Goal: Information Seeking & Learning: Learn about a topic

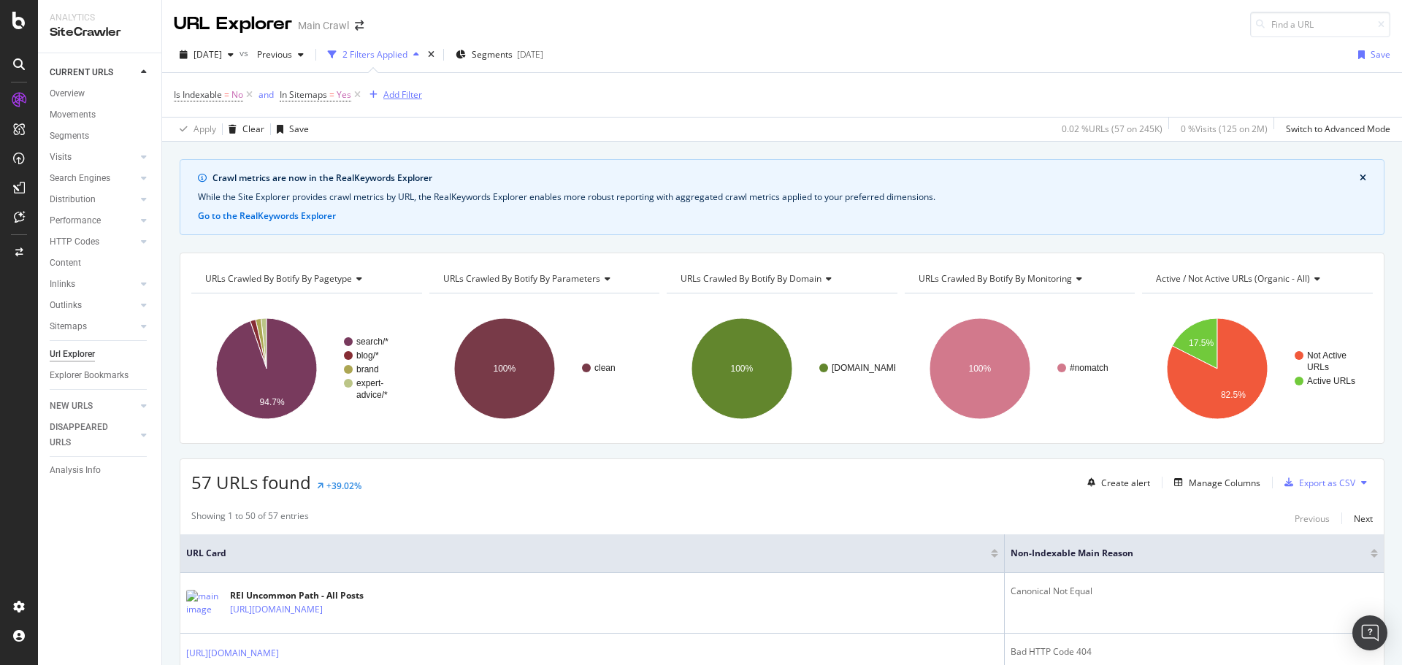
drag, startPoint x: 360, startPoint y: 95, endPoint x: 264, endPoint y: 99, distance: 96.5
click at [360, 95] on icon at bounding box center [357, 95] width 12 height 15
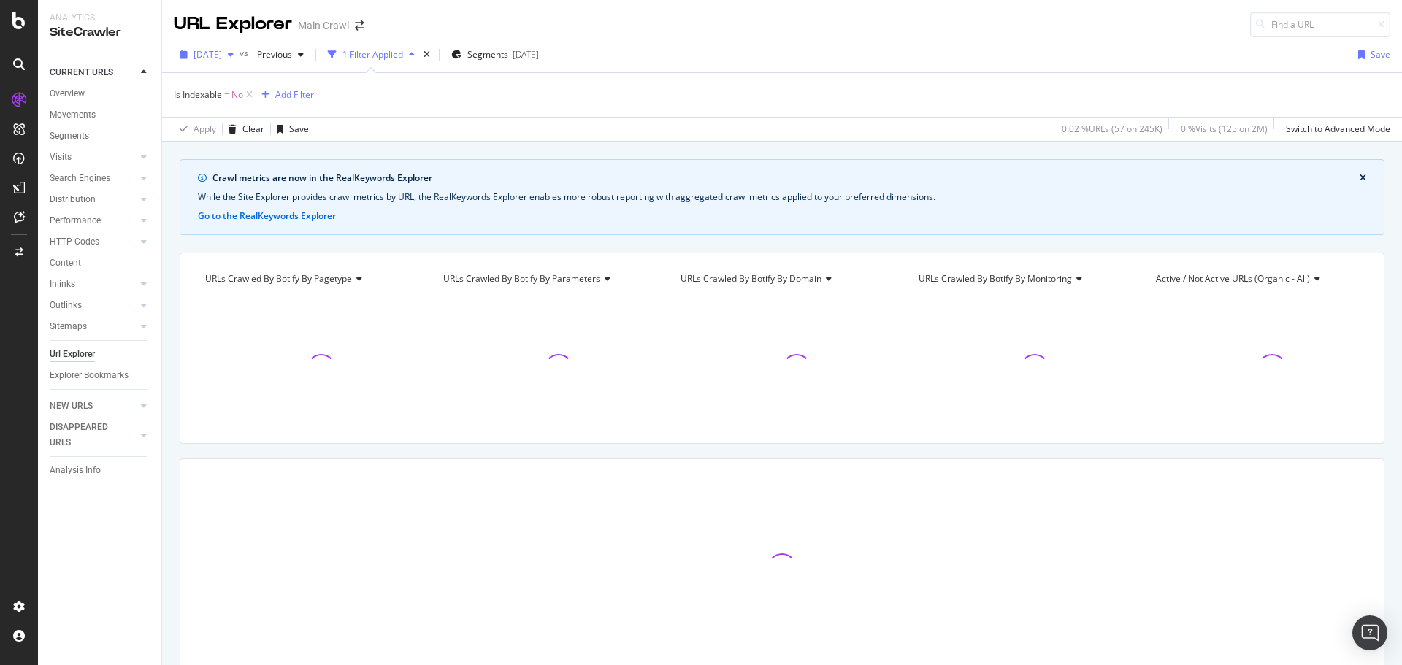
click at [222, 52] on span "2025 Oct. 12th" at bounding box center [208, 54] width 28 height 12
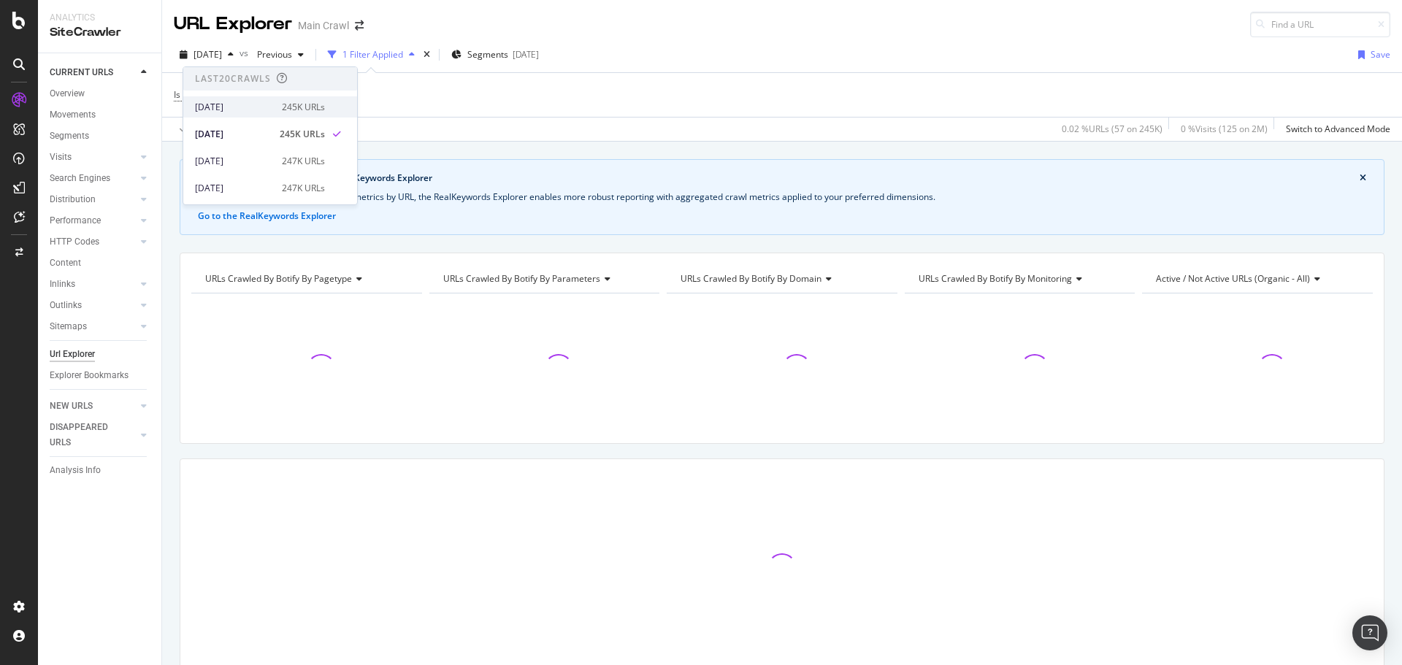
click at [253, 102] on div "2025 Oct. 13th" at bounding box center [234, 107] width 78 height 13
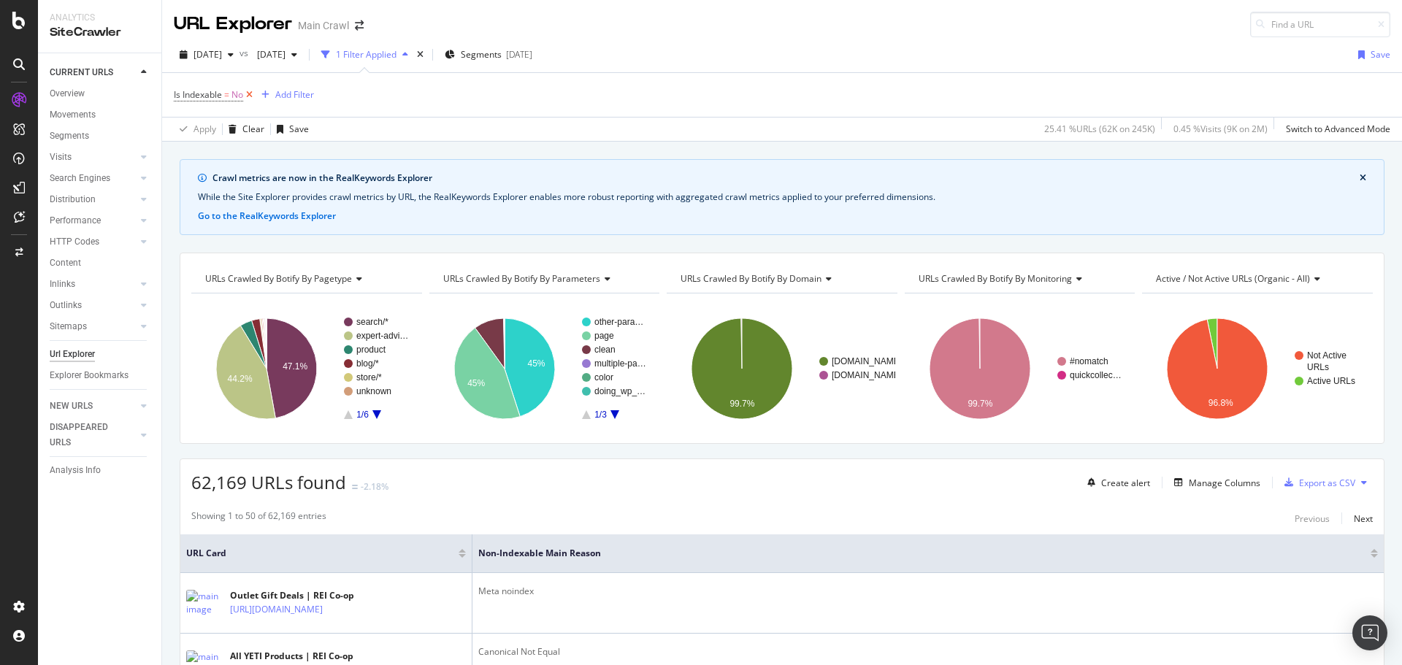
click at [248, 98] on icon at bounding box center [249, 95] width 12 height 15
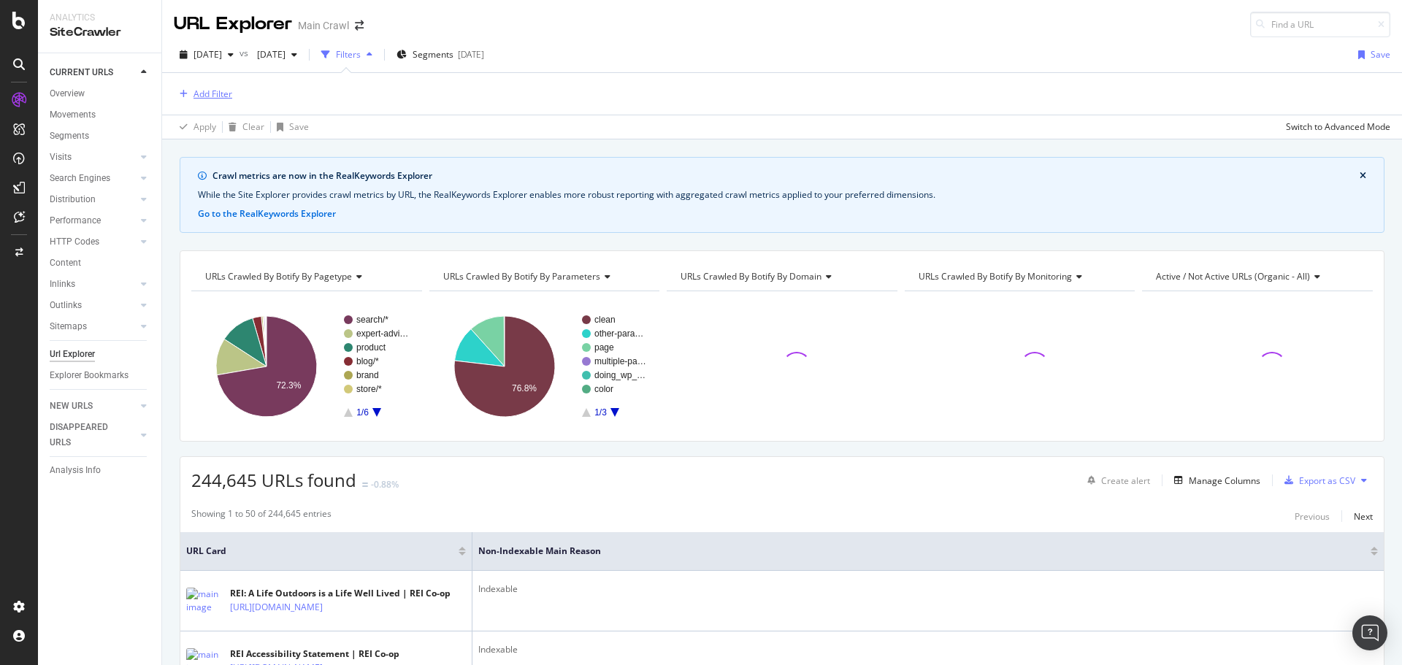
click at [207, 91] on div "Add Filter" at bounding box center [213, 94] width 39 height 12
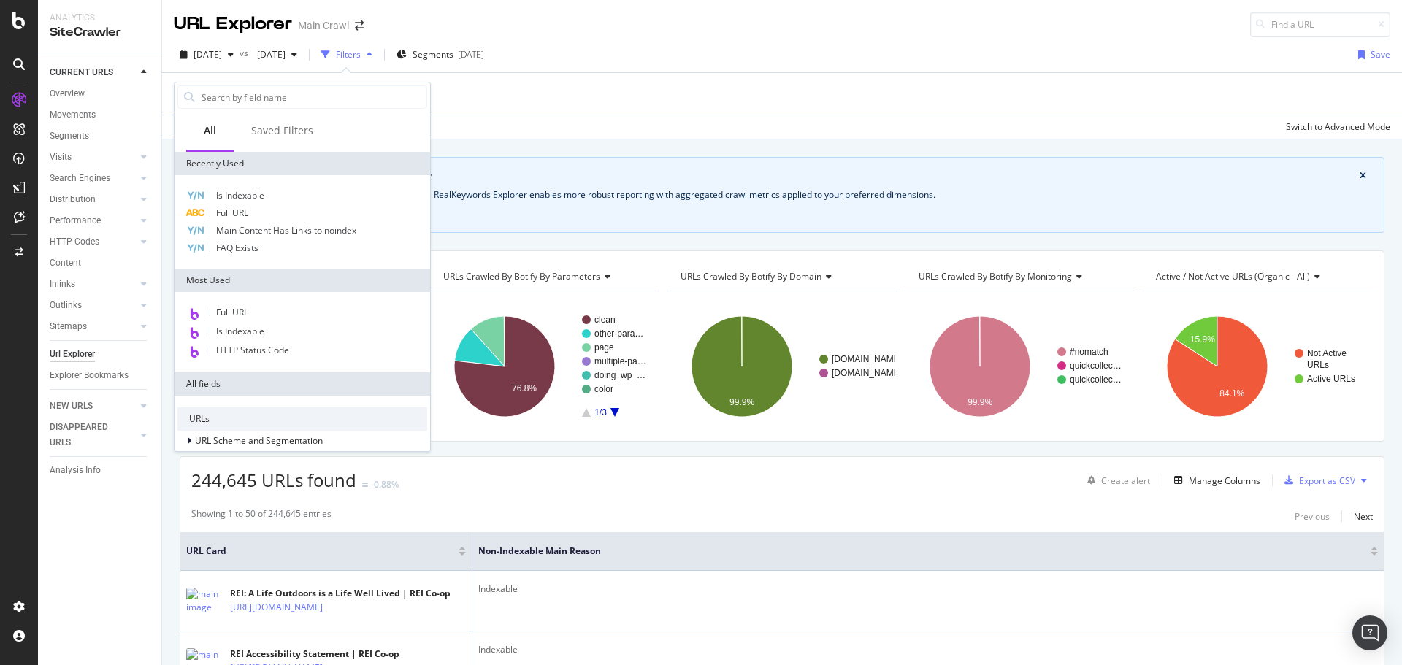
click at [336, 119] on div "All Saved Filters" at bounding box center [303, 132] width 256 height 40
click at [356, 132] on div "All Saved Filters" at bounding box center [303, 132] width 256 height 40
click at [285, 91] on input "text" at bounding box center [313, 97] width 226 height 22
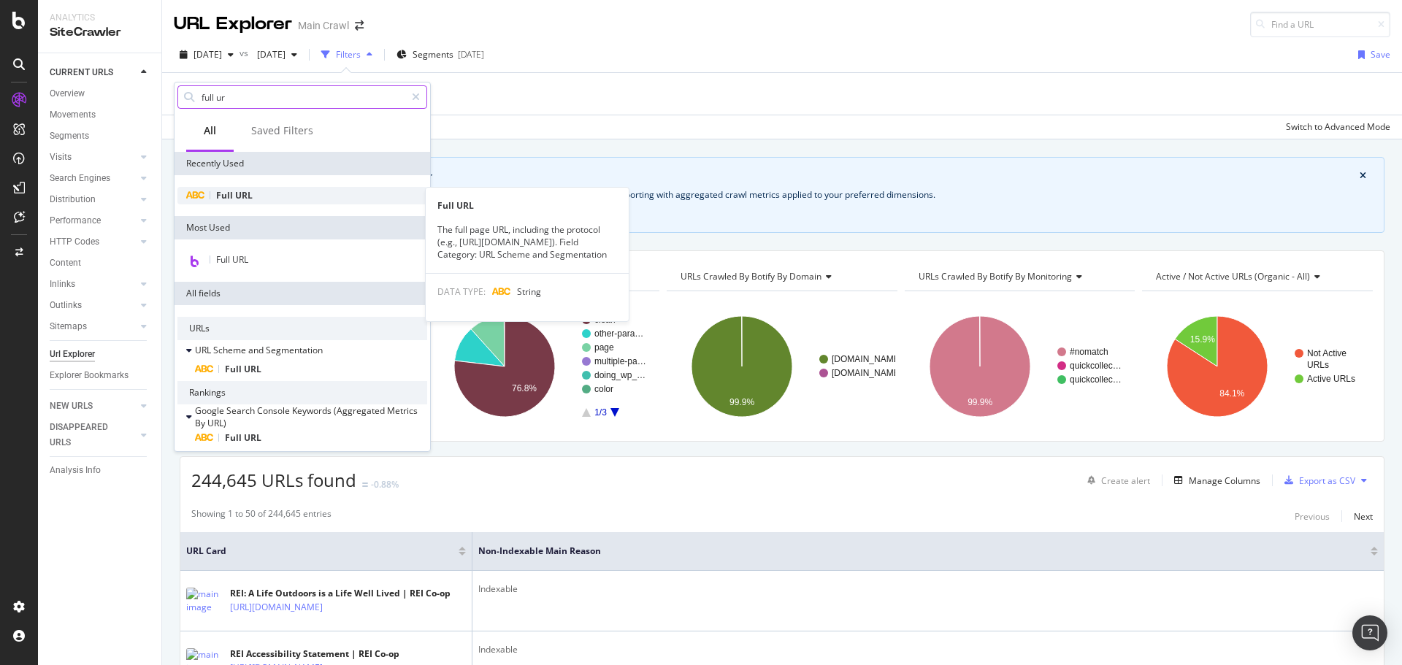
type input "full ur"
click at [253, 196] on div "Full URL" at bounding box center [302, 196] width 250 height 18
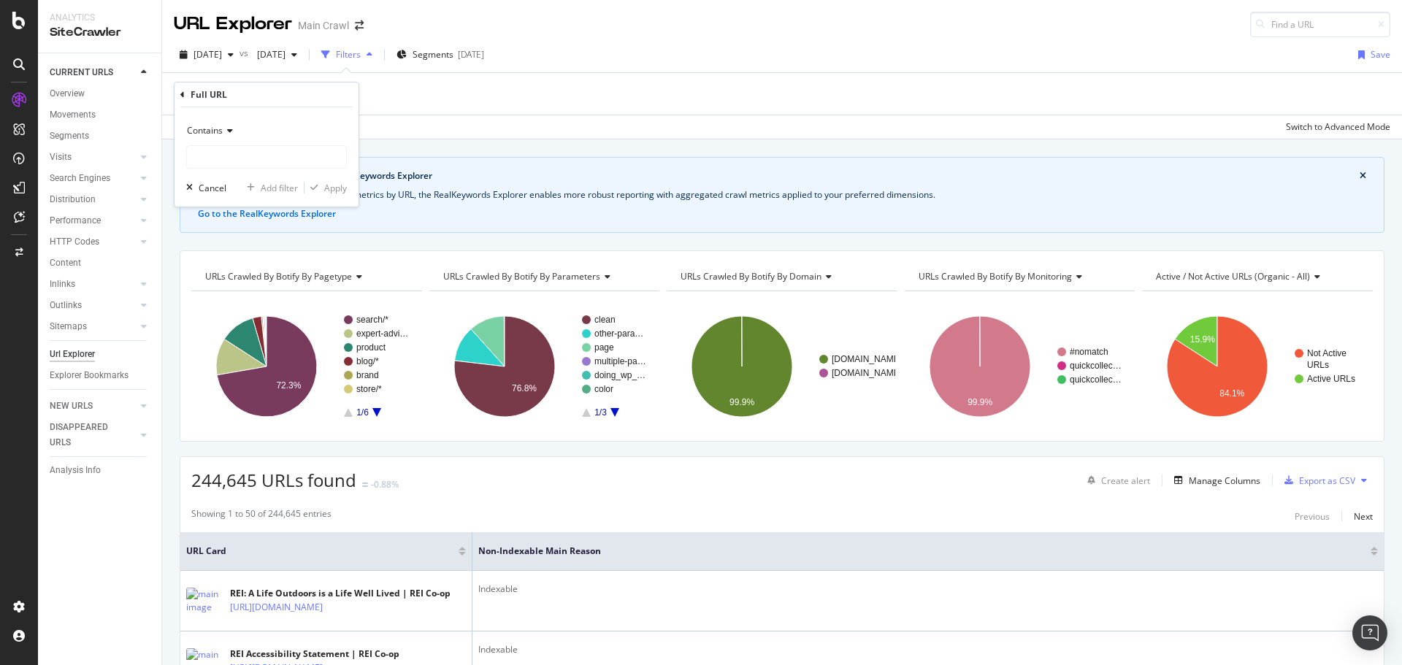
click at [253, 94] on div "Full URL" at bounding box center [266, 95] width 172 height 25
click at [210, 156] on input "text" at bounding box center [266, 156] width 159 height 23
type input "/b/yeti"
click at [332, 194] on div "Apply" at bounding box center [326, 187] width 42 height 13
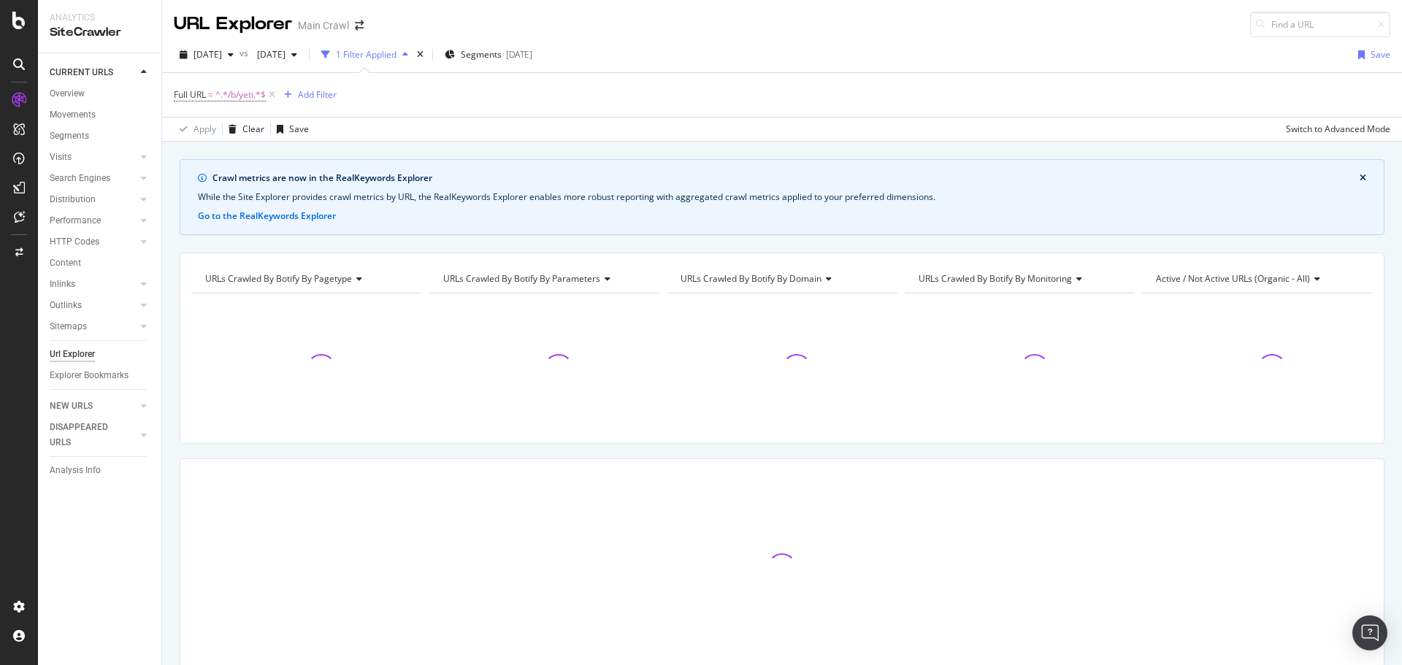
click at [700, 55] on div "2025 Oct. 13th vs 2025 Oct. 11th 1 Filter Applied Segments 2025-09-03 Save" at bounding box center [782, 57] width 1240 height 29
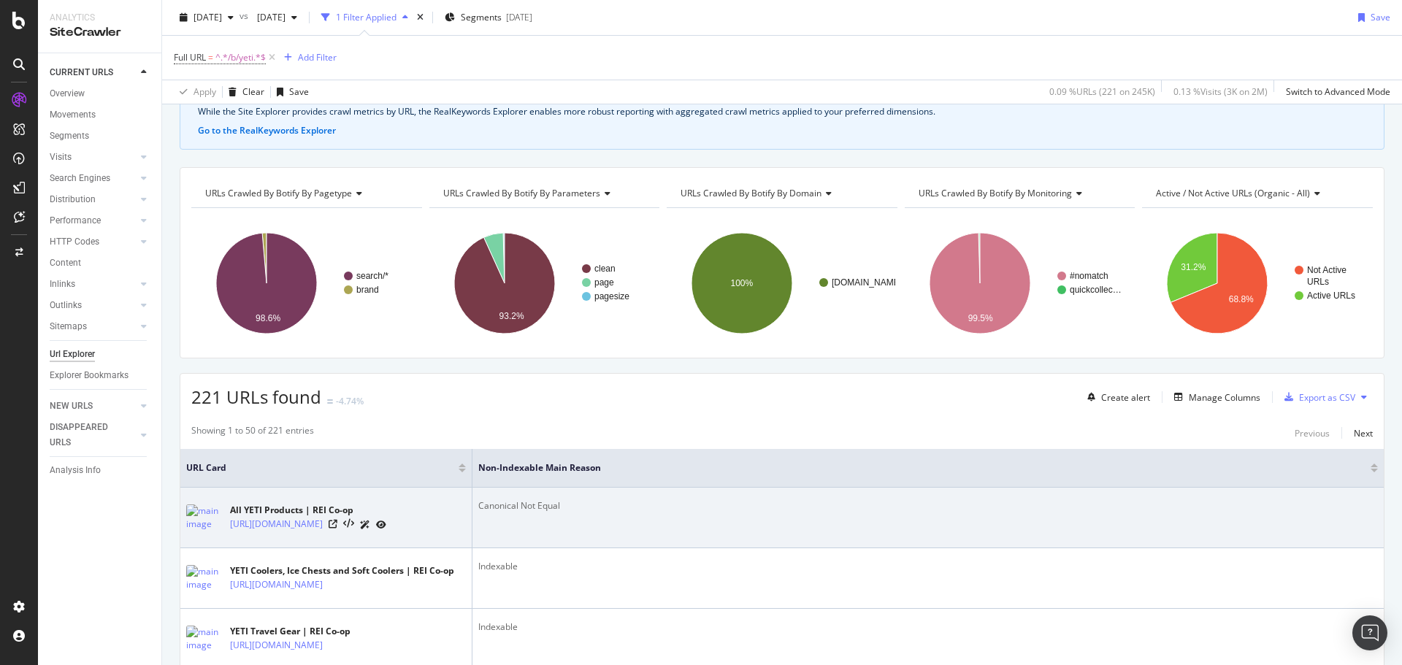
scroll to position [219, 0]
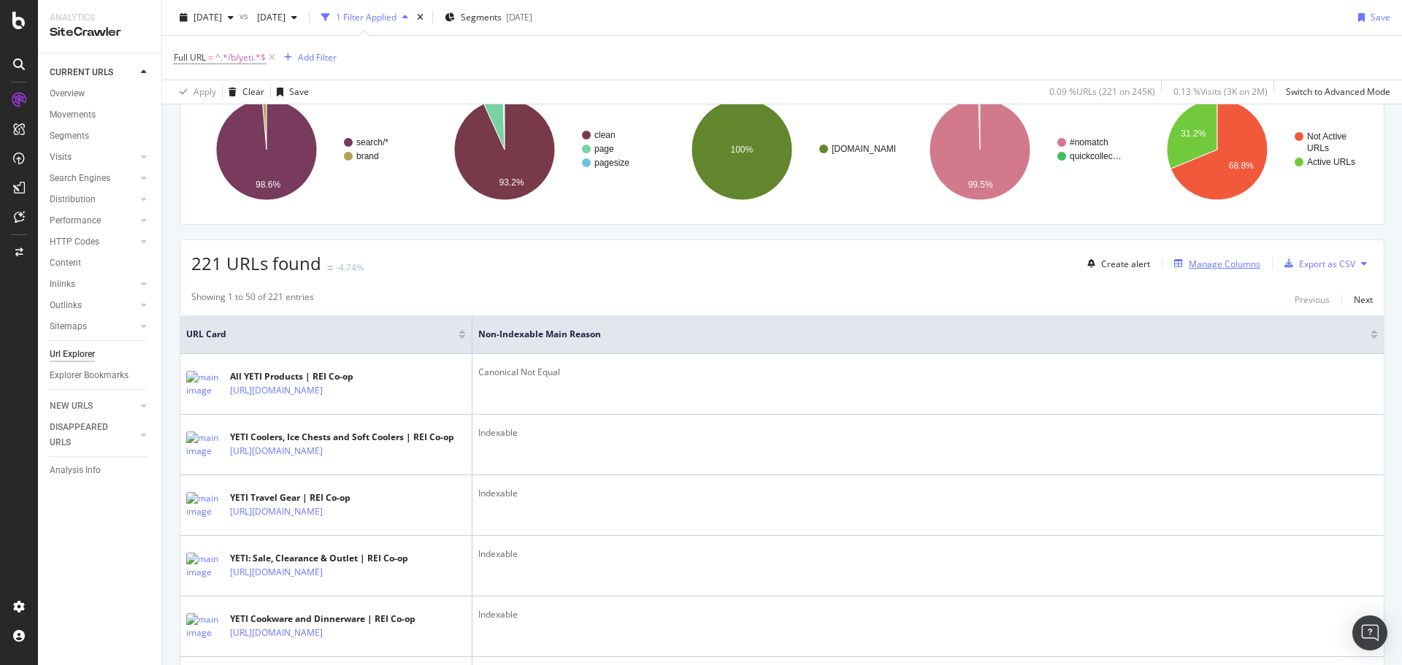
click at [1225, 268] on div "Manage Columns" at bounding box center [1225, 264] width 72 height 12
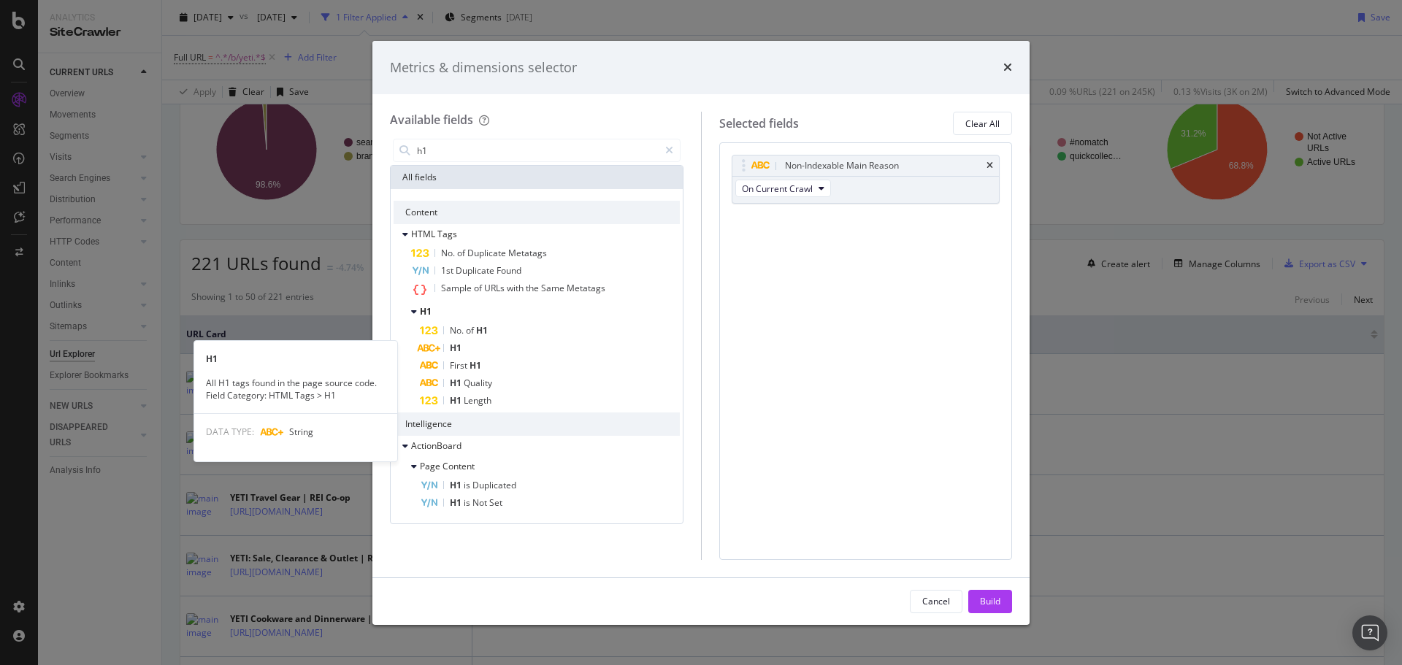
type input "h1"
click at [513, 352] on div "H1" at bounding box center [550, 349] width 260 height 18
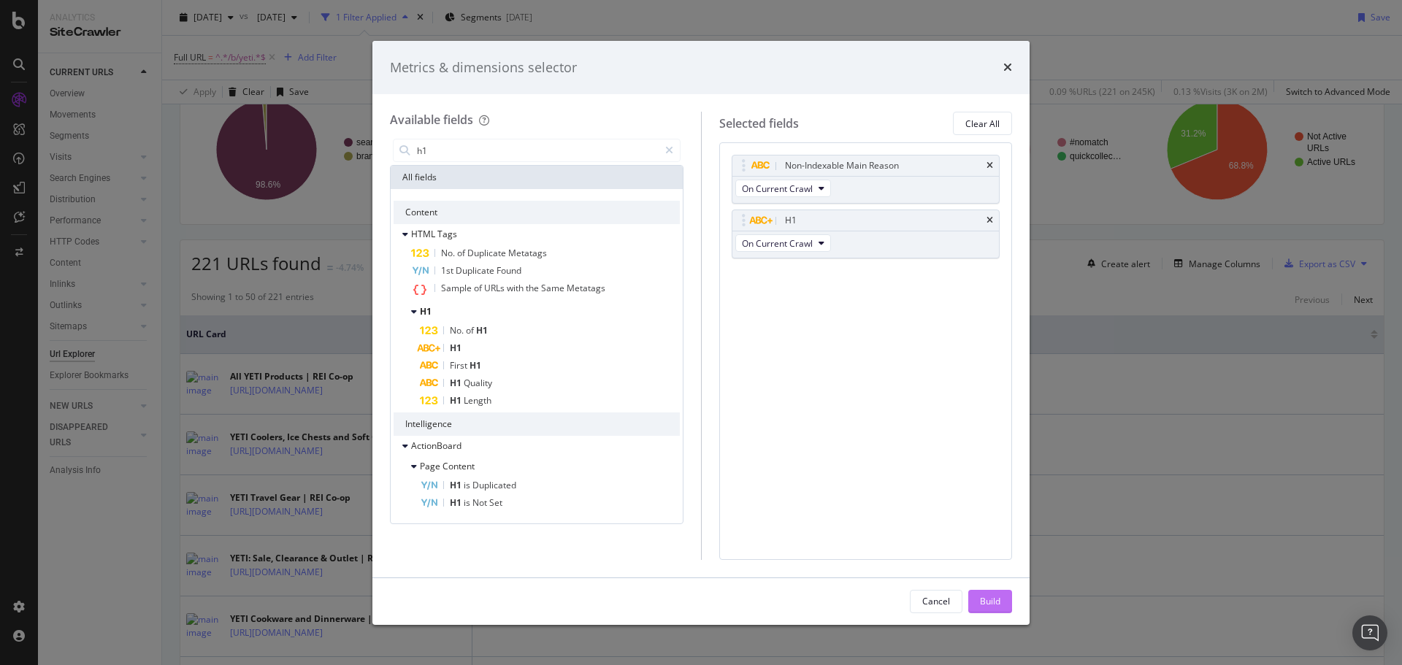
click at [995, 595] on div "Build" at bounding box center [990, 601] width 20 height 12
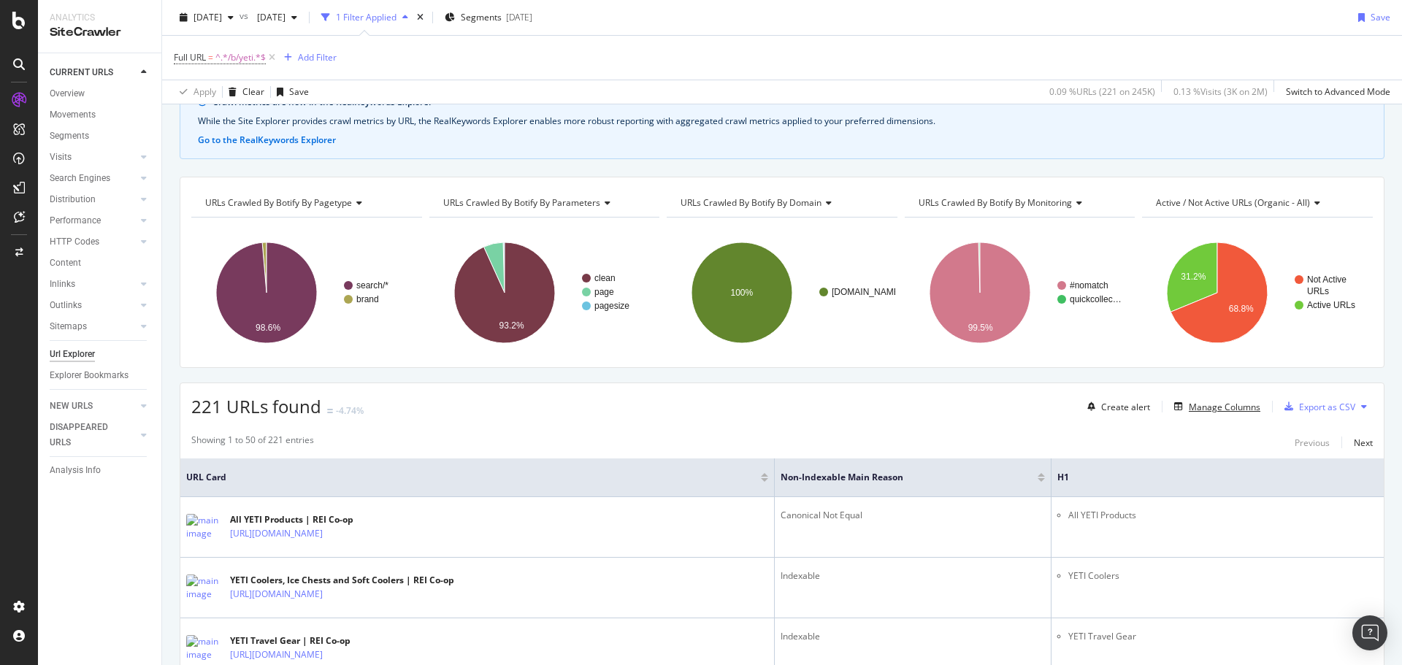
scroll to position [146, 0]
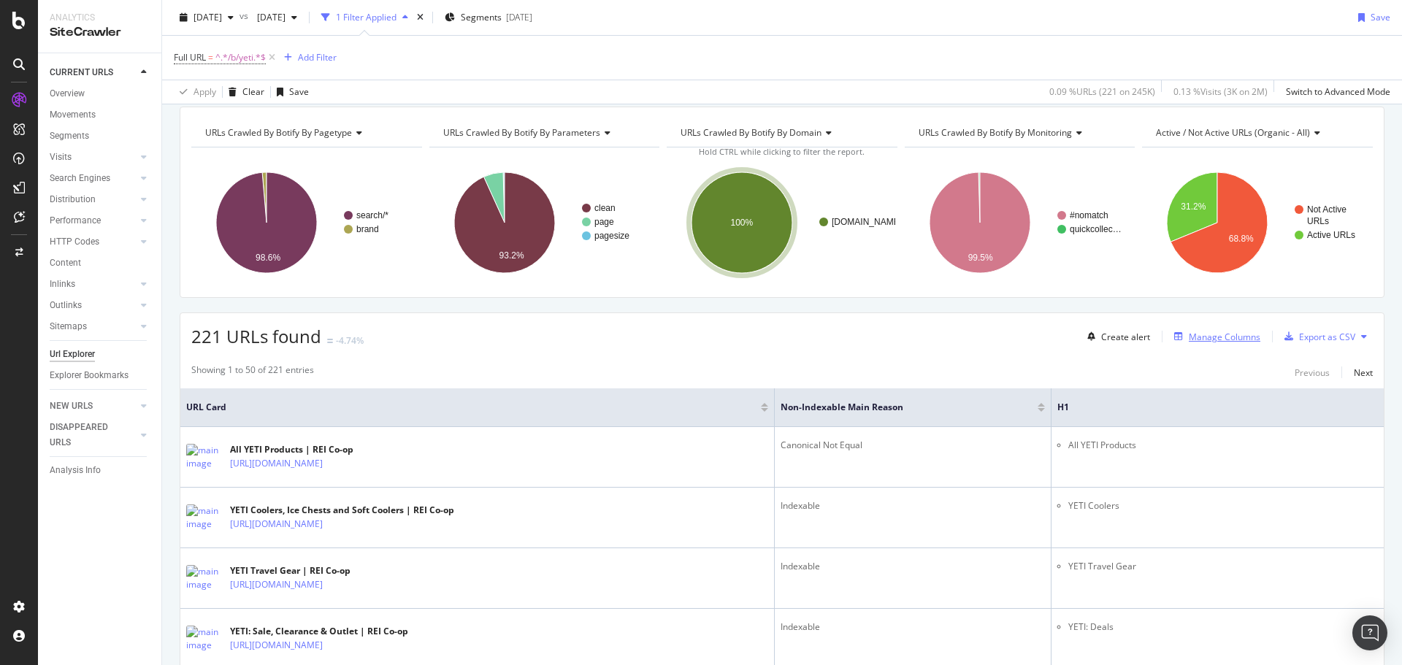
click at [1220, 339] on div "Manage Columns" at bounding box center [1225, 337] width 72 height 12
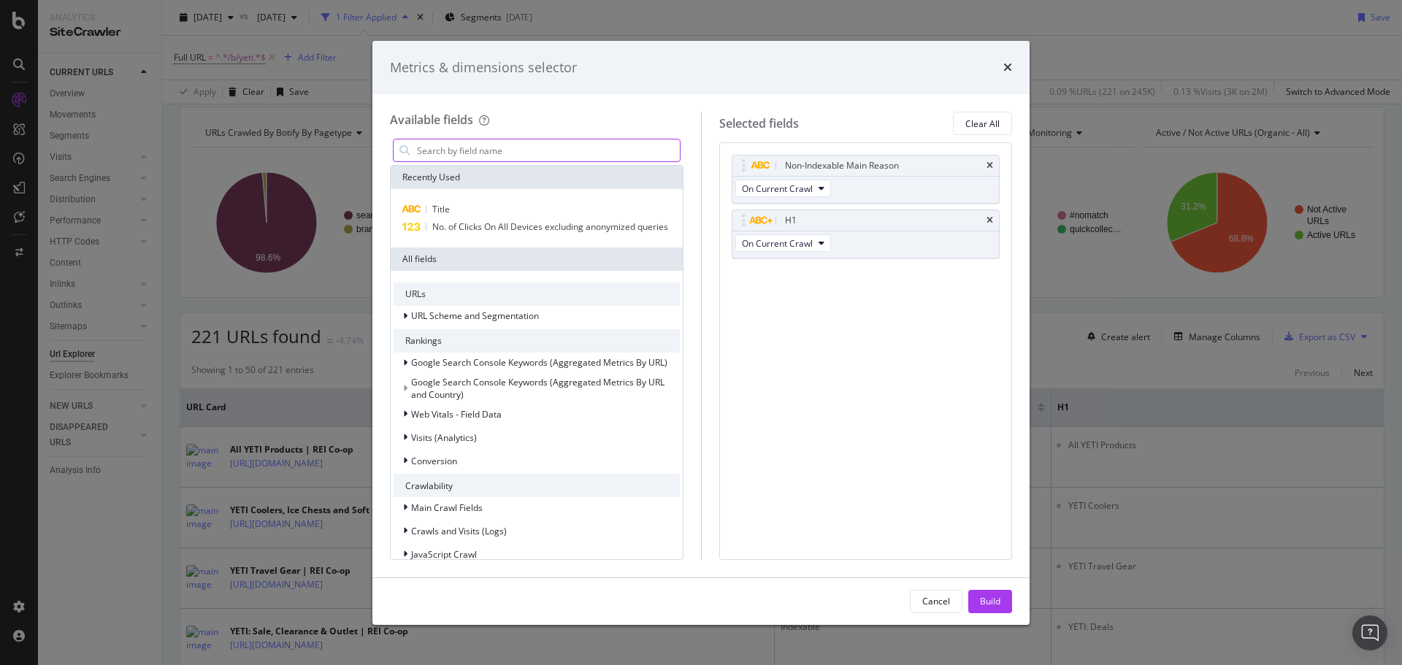
click at [544, 154] on input "modal" at bounding box center [548, 150] width 264 height 22
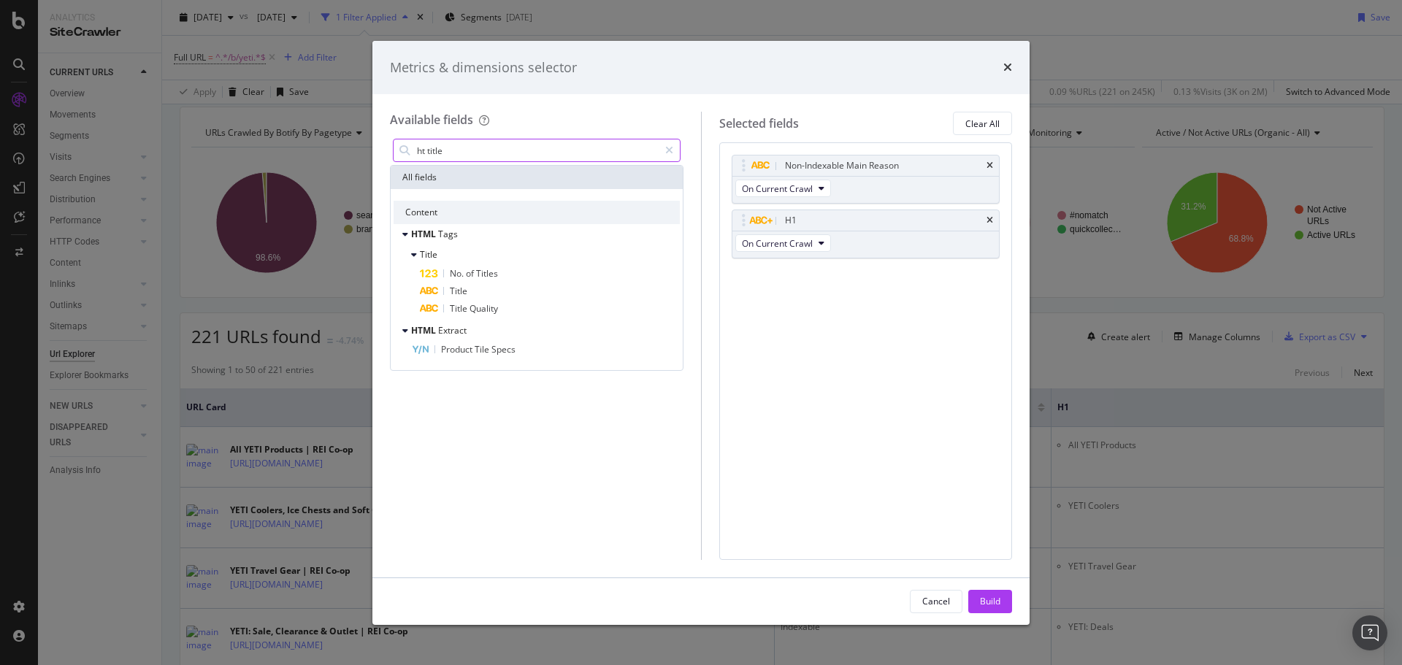
drag, startPoint x: 399, startPoint y: 149, endPoint x: 342, endPoint y: 147, distance: 57.7
click at [342, 147] on div "Metrics & dimensions selector Available fields ht title All fields Content HTML…" at bounding box center [701, 332] width 1402 height 665
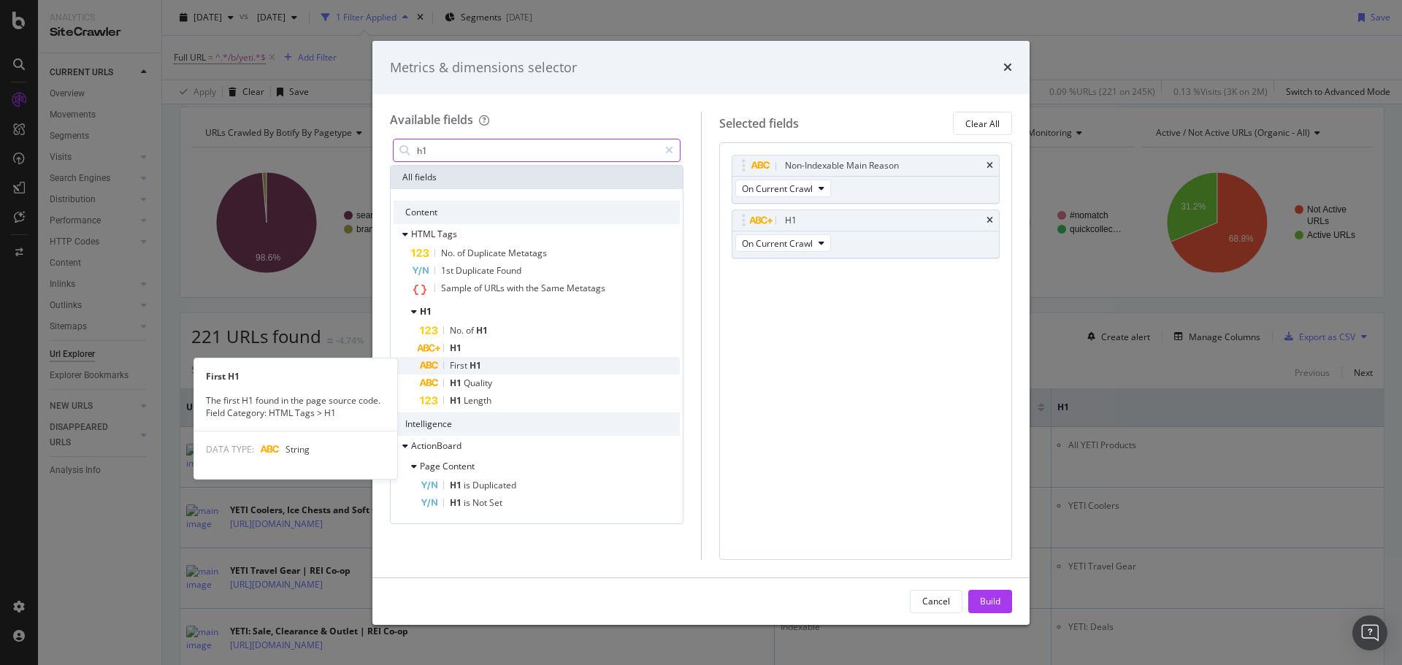
type input "h1"
click at [513, 361] on div "First H1" at bounding box center [550, 366] width 260 height 18
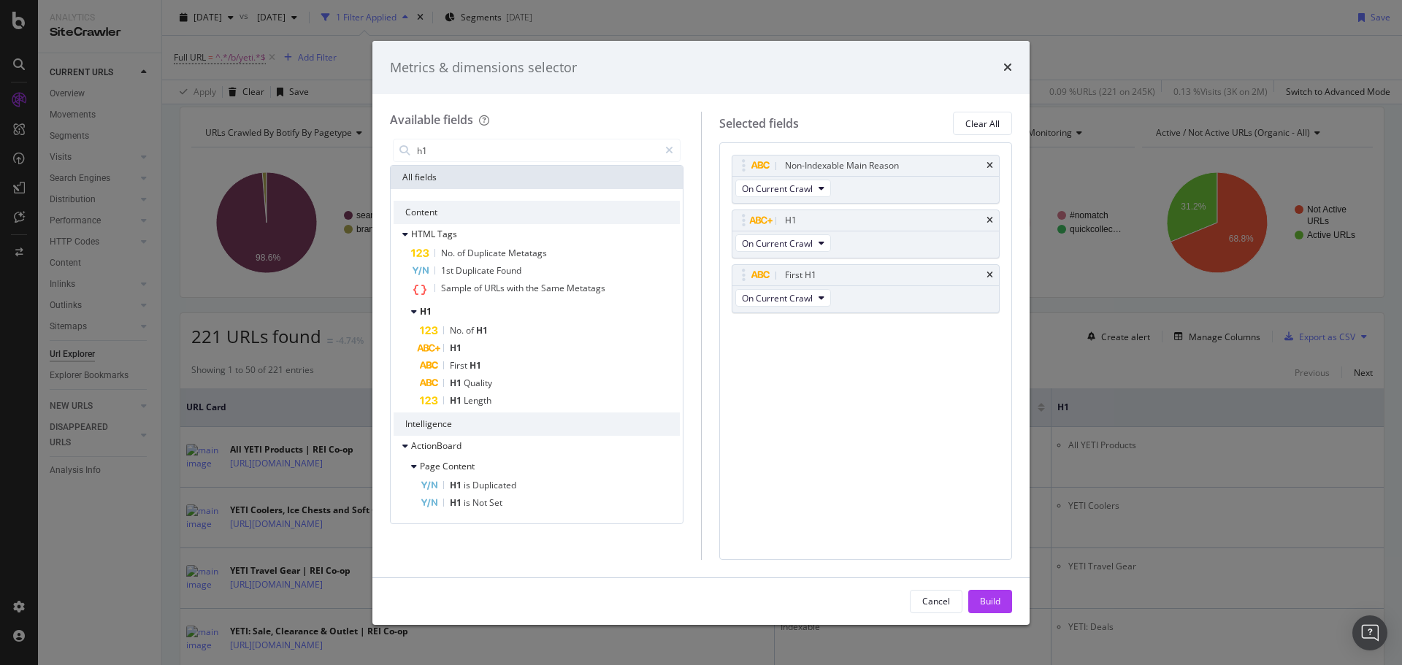
click at [990, 223] on icon "times" at bounding box center [990, 220] width 7 height 9
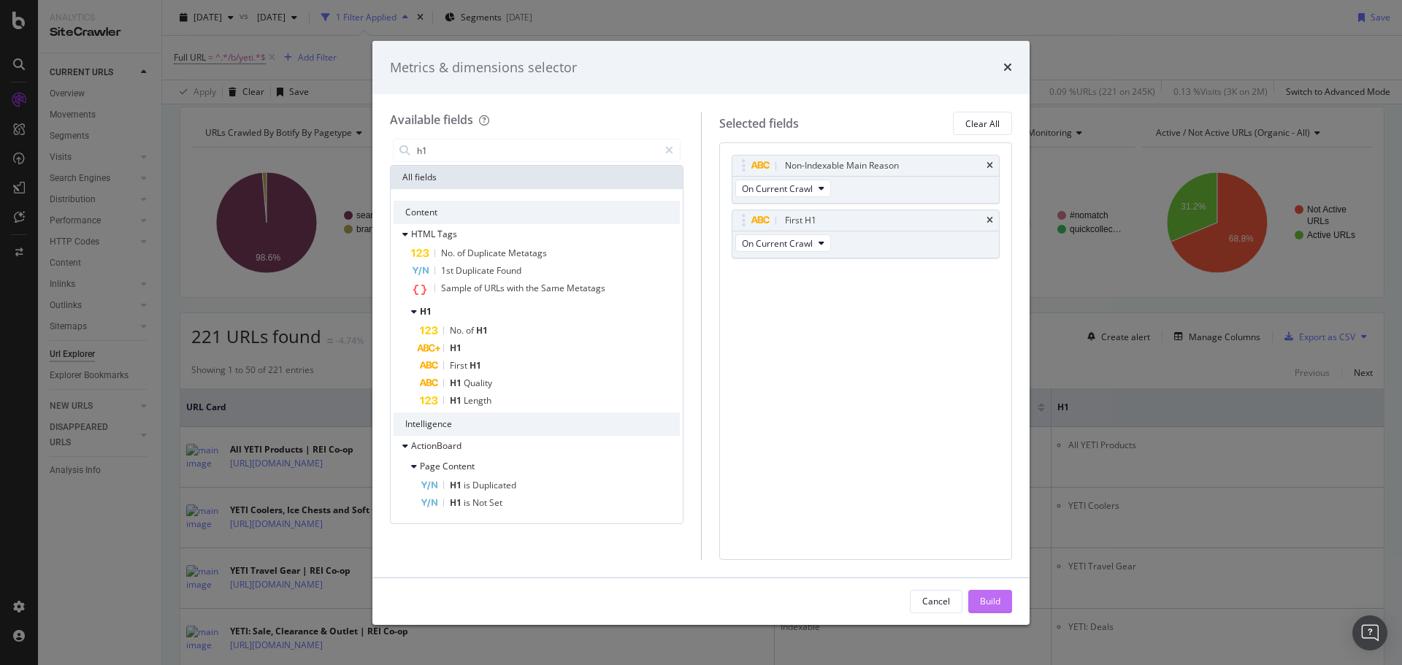
click at [995, 606] on div "Build" at bounding box center [990, 601] width 20 height 12
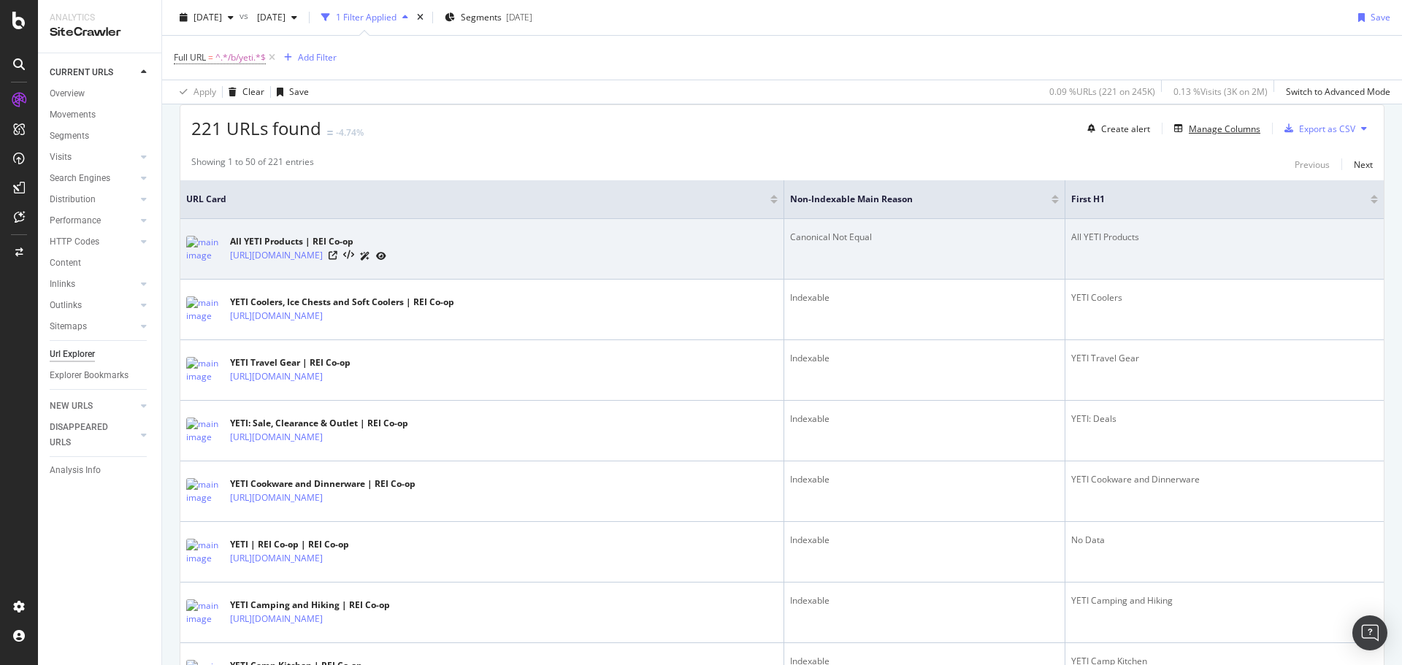
scroll to position [356, 0]
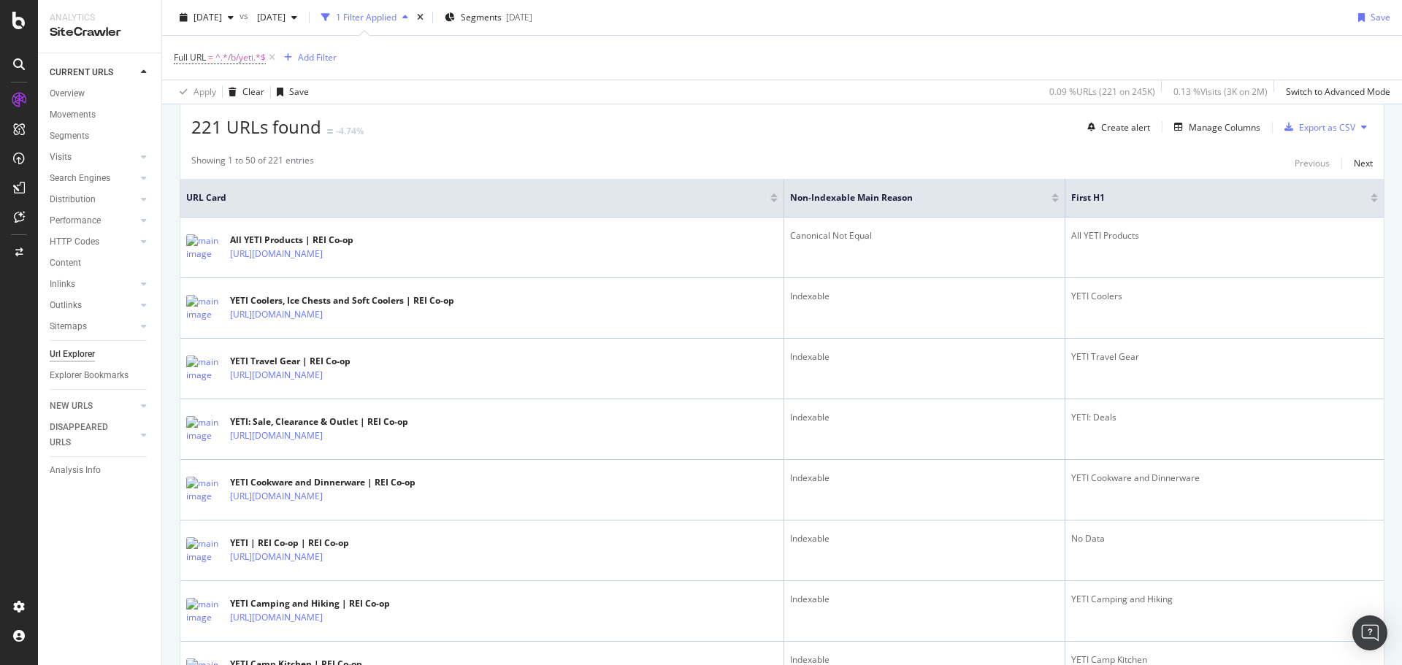
click at [1025, 119] on div "221 URLs found -4.74% Create alert Manage Columns Export as CSV" at bounding box center [781, 122] width 1203 height 36
click at [1371, 126] on div "221 URLs found -4.74% Create alert Manage Columns Export as CSV" at bounding box center [781, 122] width 1203 height 36
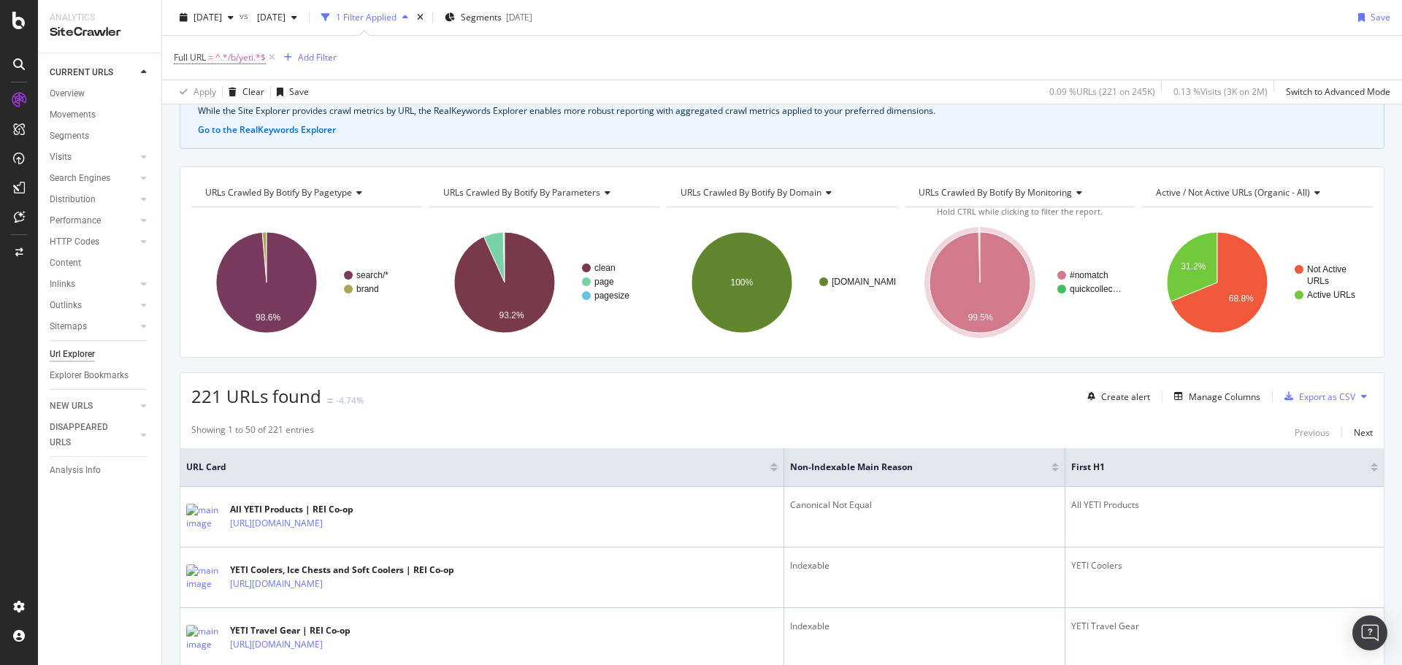
scroll to position [64, 0]
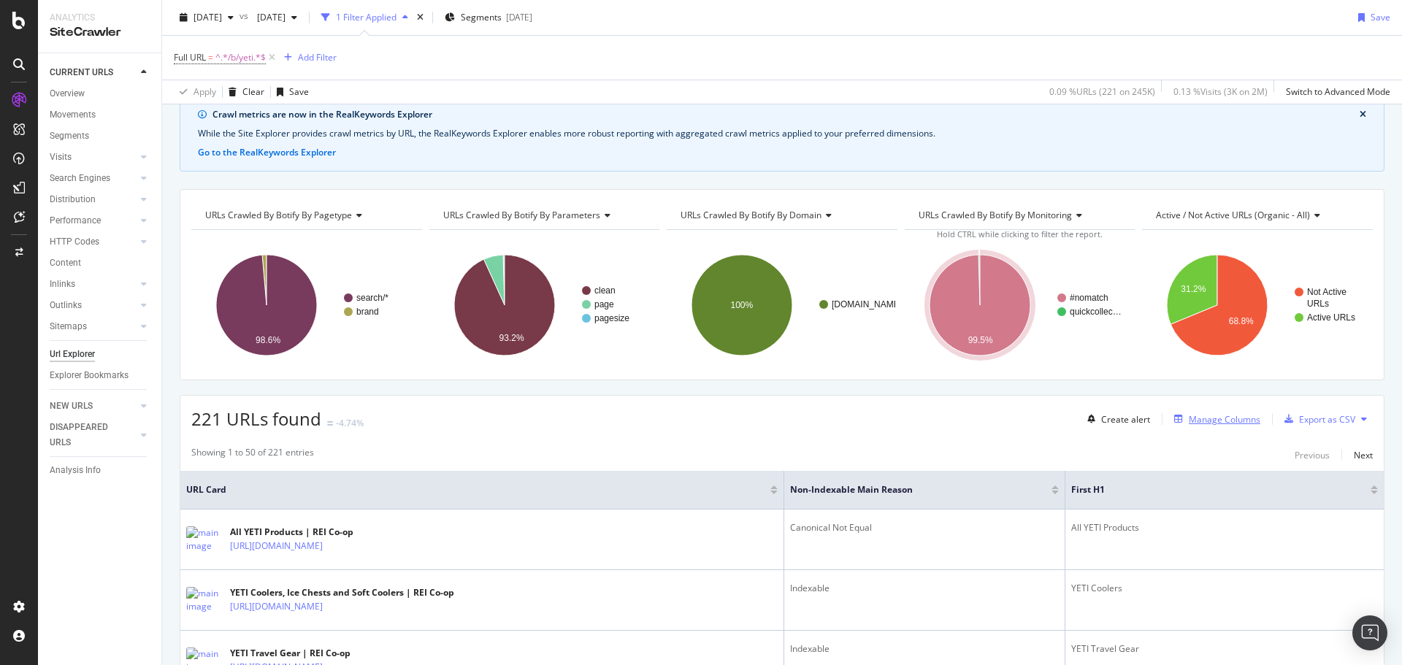
click at [1203, 421] on div "Manage Columns" at bounding box center [1225, 419] width 72 height 12
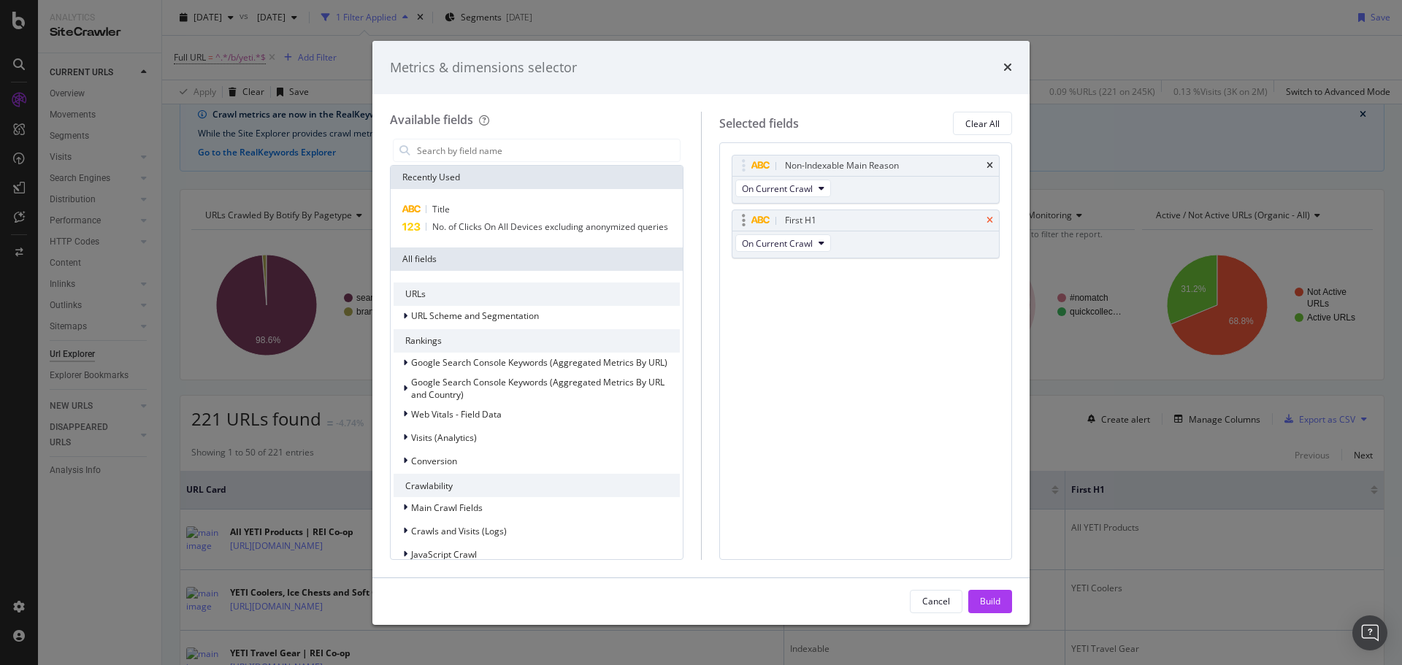
click at [989, 164] on icon "times" at bounding box center [990, 165] width 7 height 9
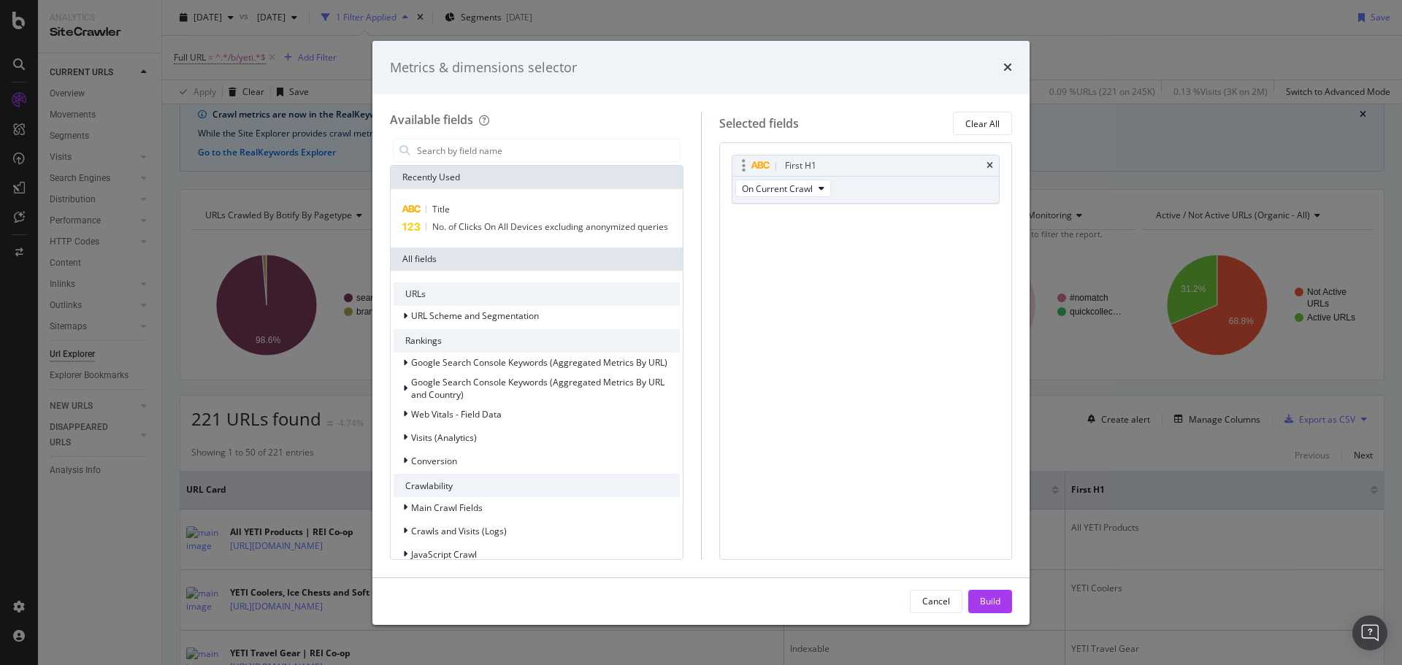
click at [984, 163] on div "First H1" at bounding box center [865, 166] width 267 height 20
click at [991, 172] on div "First H1" at bounding box center [865, 166] width 267 height 20
click at [992, 167] on icon "times" at bounding box center [990, 165] width 7 height 9
click at [546, 156] on input "modal" at bounding box center [548, 150] width 264 height 22
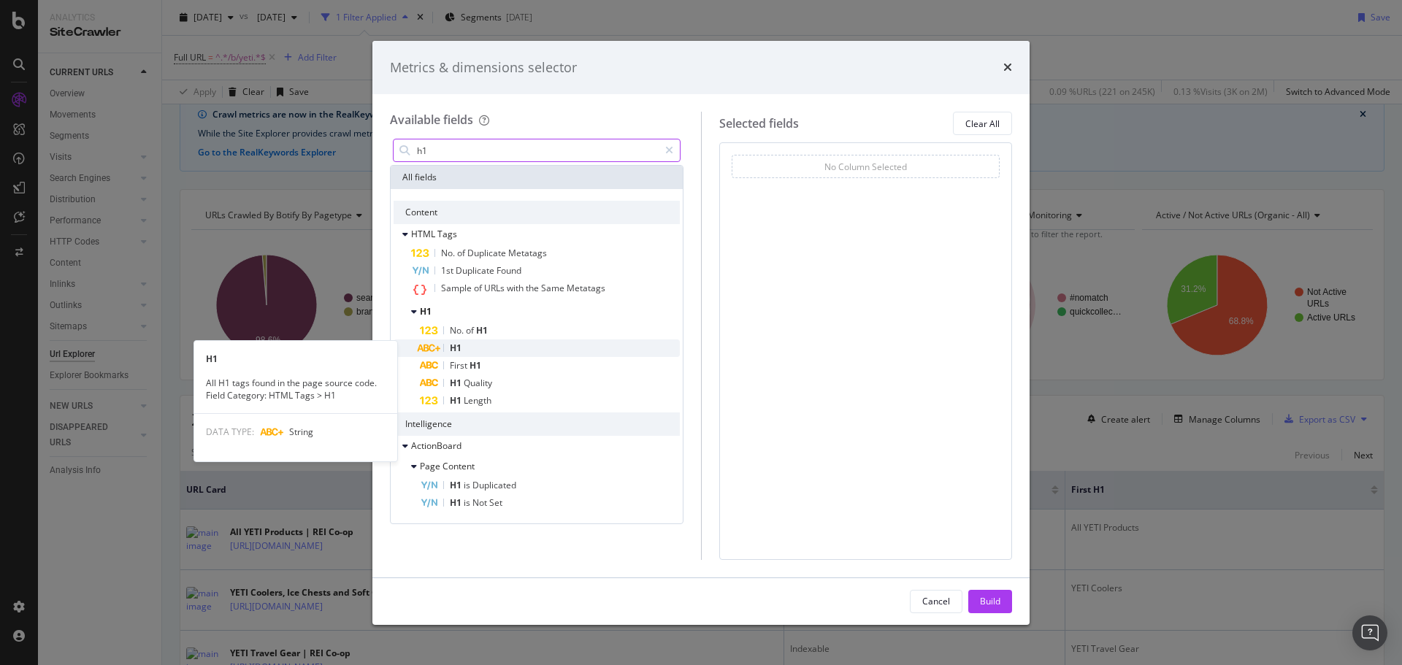
type input "h1"
click at [510, 342] on div "H1" at bounding box center [550, 349] width 260 height 18
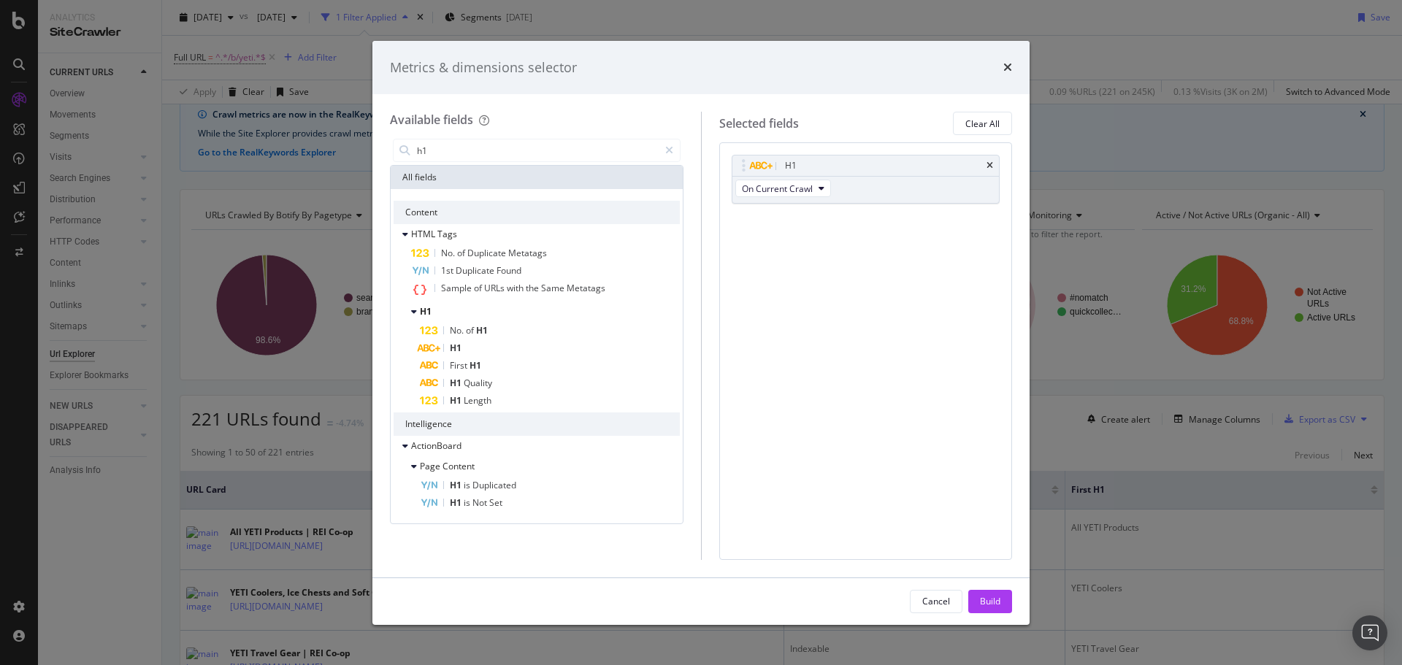
click at [976, 600] on button "Build" at bounding box center [990, 601] width 44 height 23
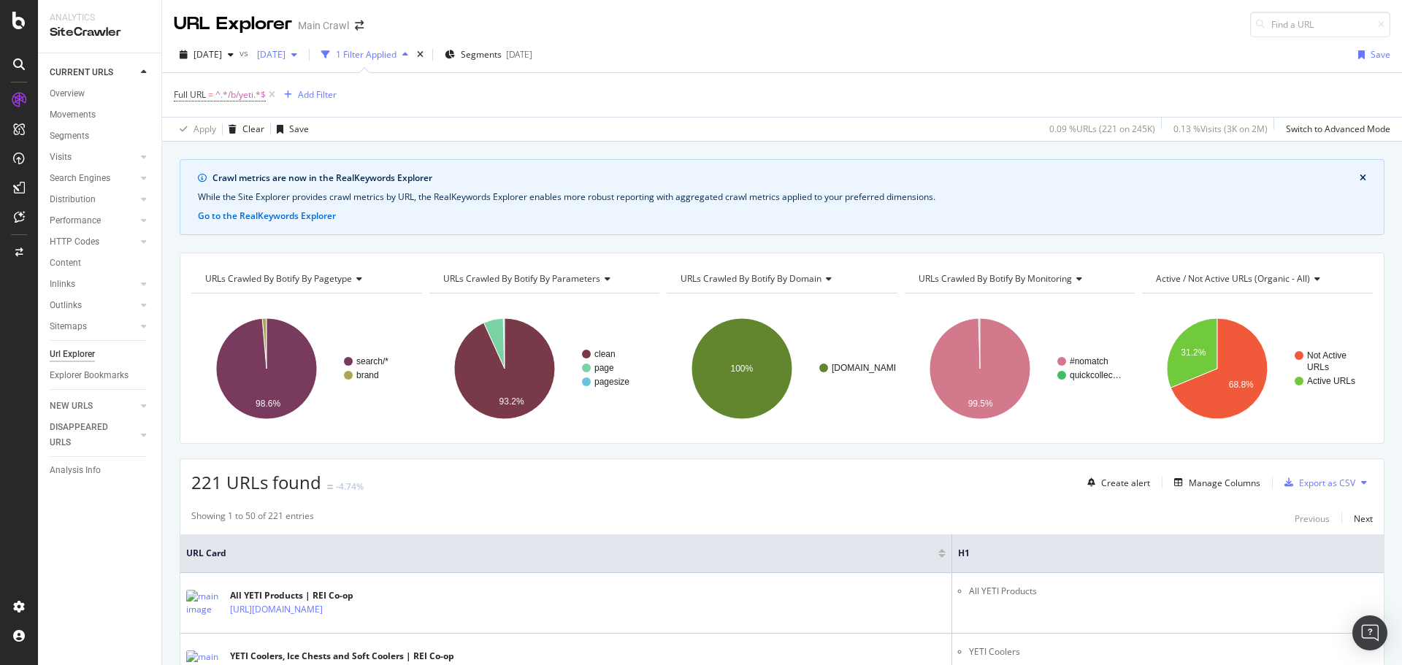
click at [303, 53] on div "button" at bounding box center [295, 54] width 18 height 9
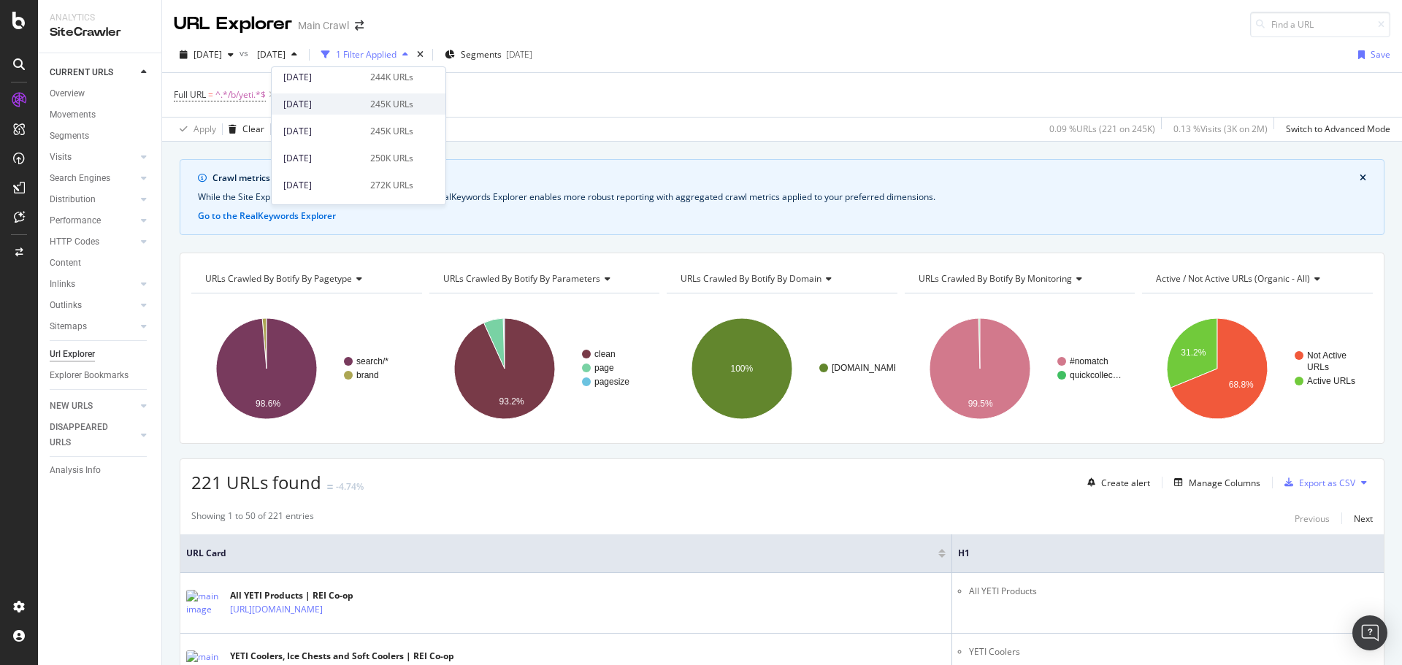
click at [356, 112] on div "2025 Oct. 5th 245K URLs" at bounding box center [359, 103] width 174 height 21
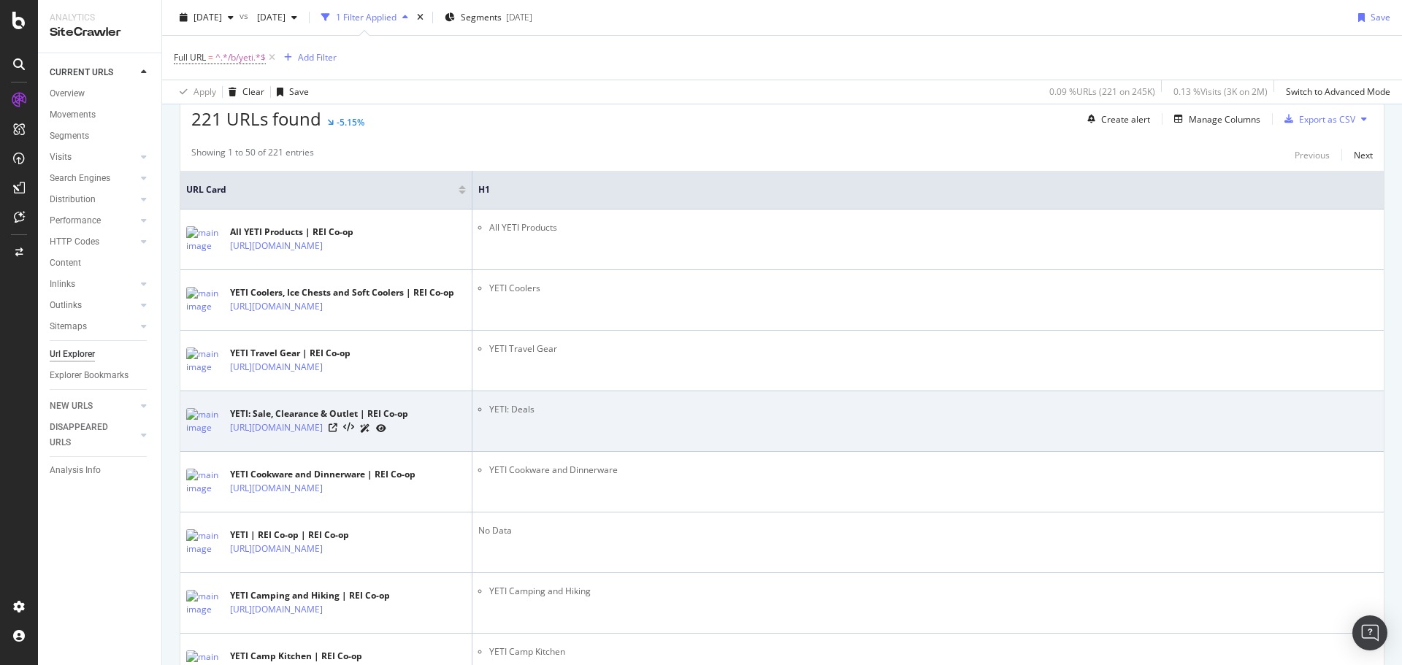
scroll to position [365, 0]
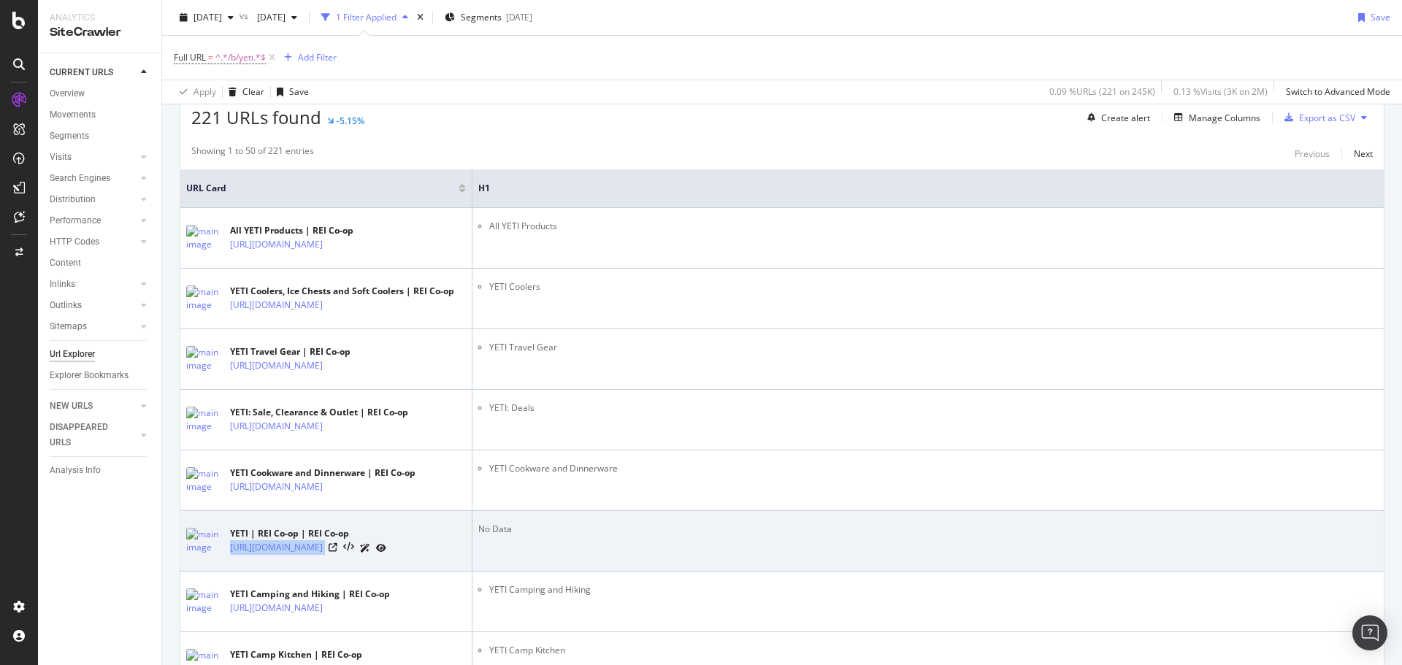
drag, startPoint x: 346, startPoint y: 561, endPoint x: 242, endPoint y: 546, distance: 104.8
click at [230, 556] on div "https://www.rei.com/b/yeti" at bounding box center [308, 547] width 156 height 15
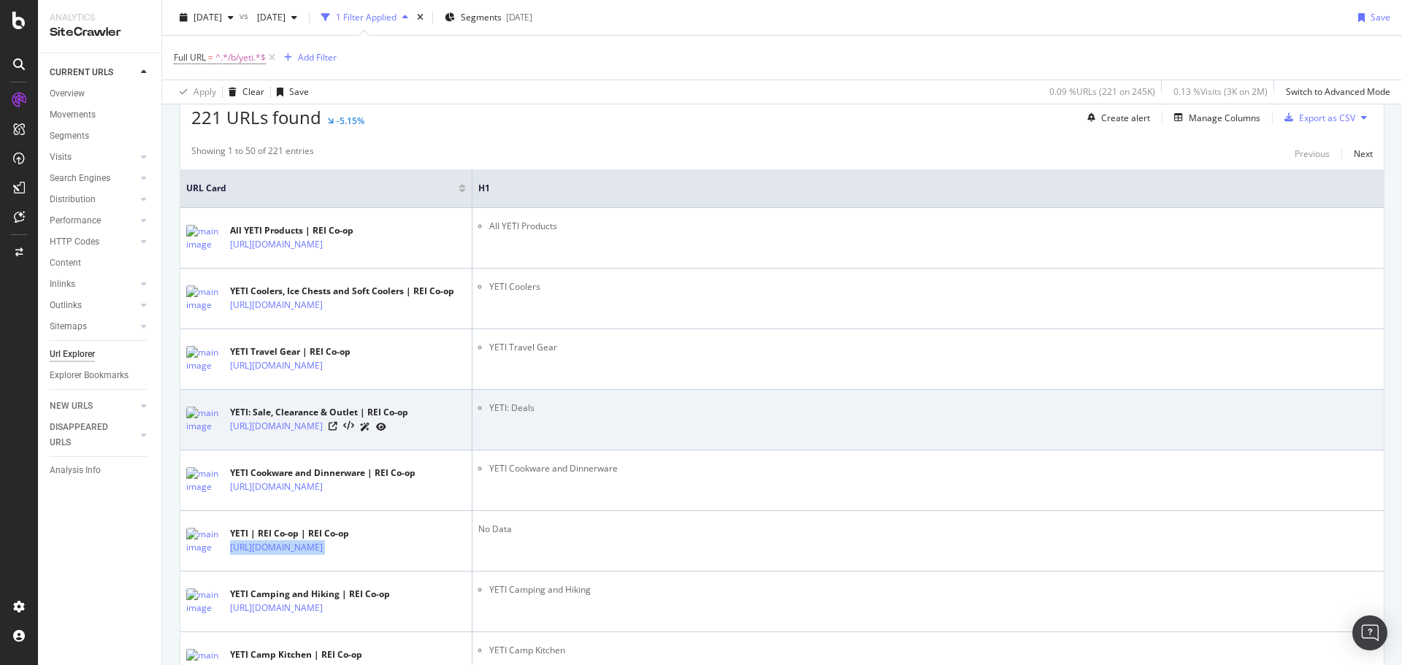
copy div "https://www.rei.com/b/yeti"
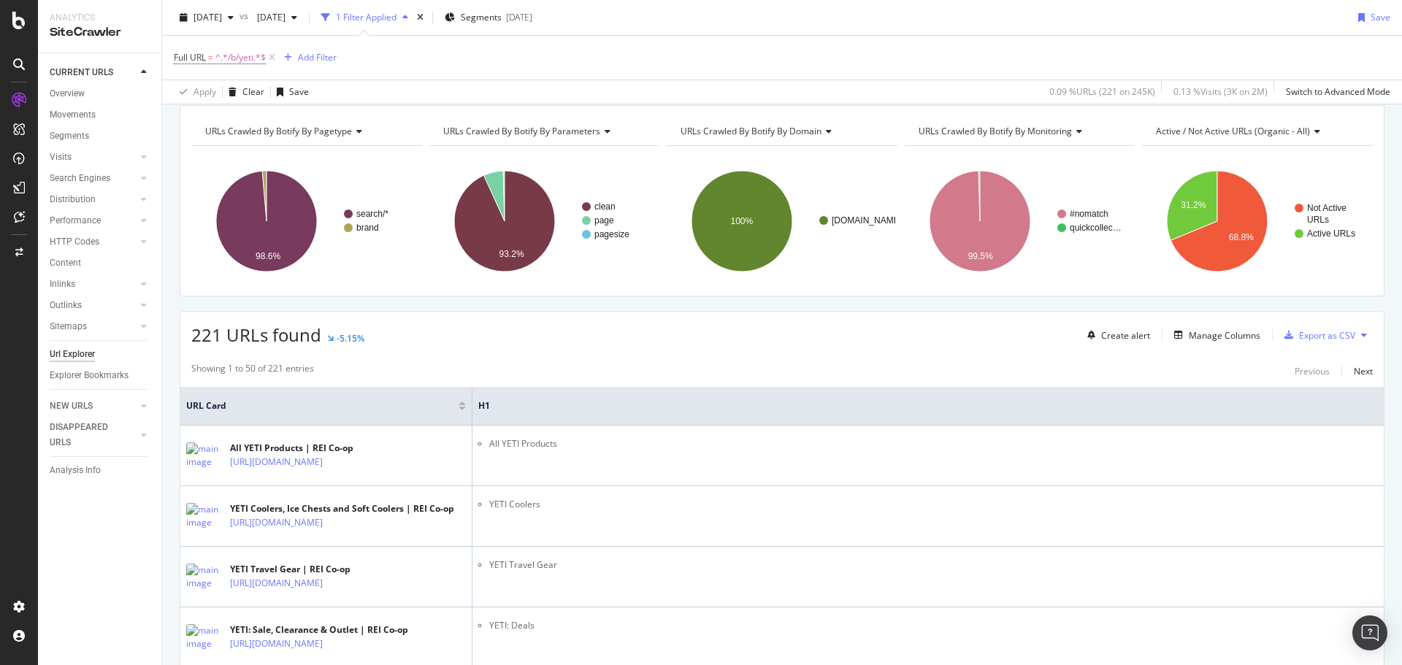
scroll to position [0, 0]
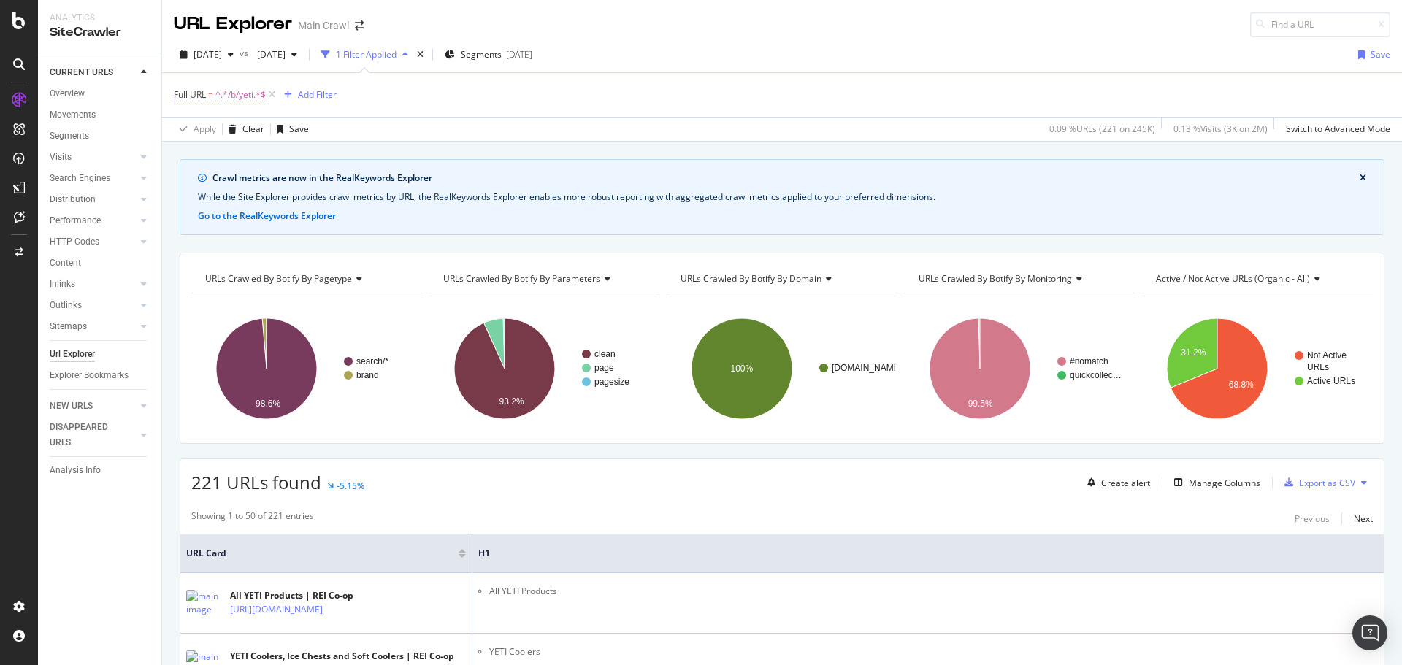
click at [250, 96] on span "^.*/b/yeti.*$" at bounding box center [240, 95] width 50 height 20
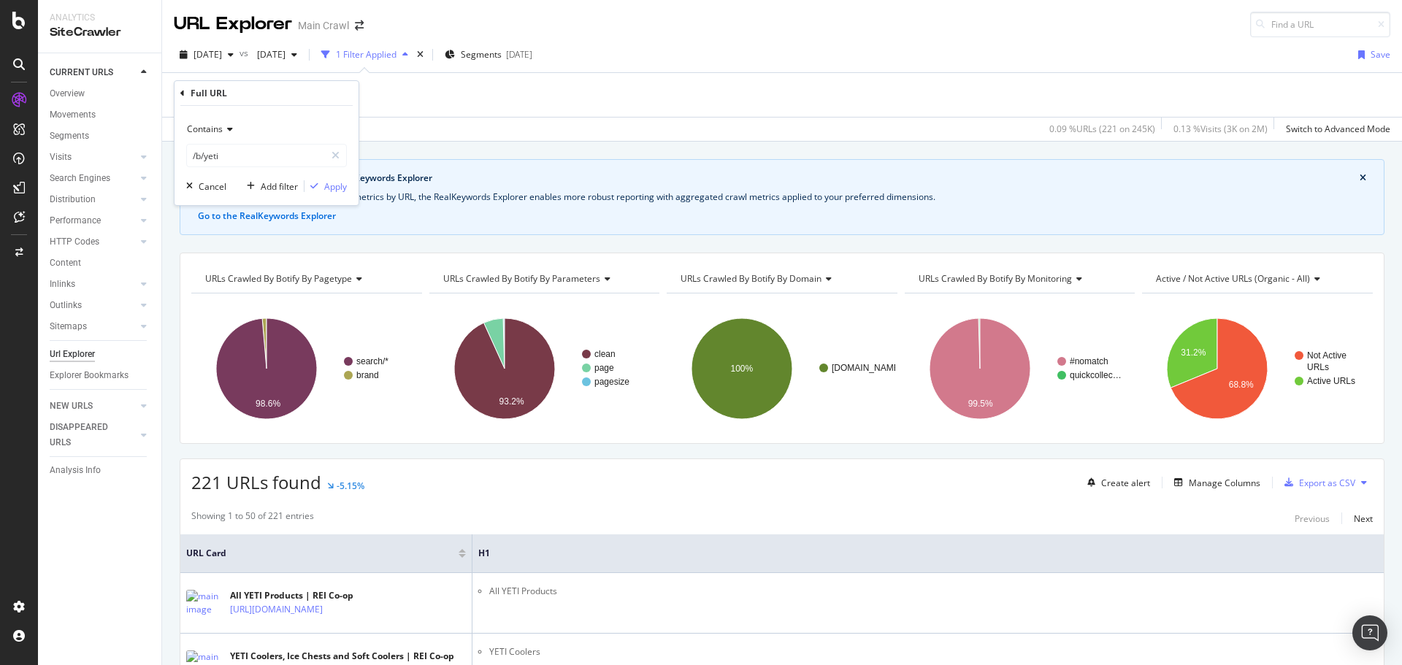
click at [237, 126] on div "Contains" at bounding box center [266, 129] width 161 height 23
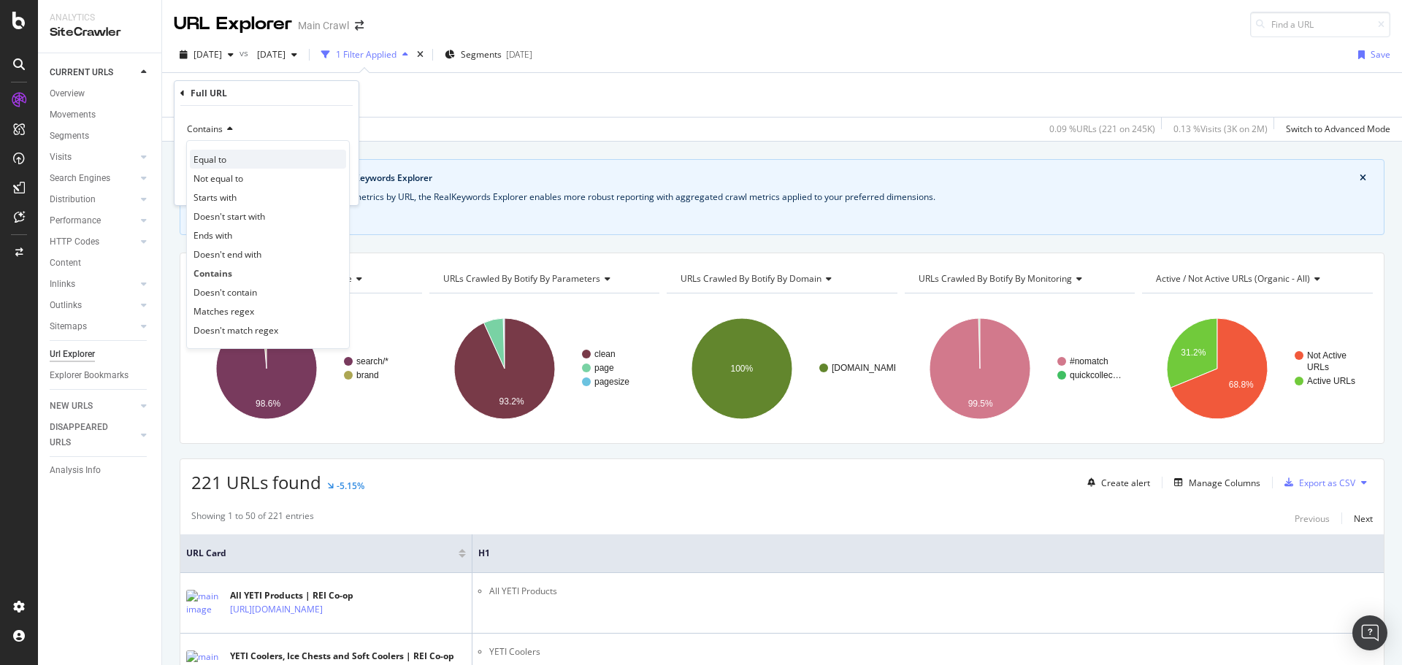
click at [235, 161] on div "Equal to" at bounding box center [268, 159] width 156 height 19
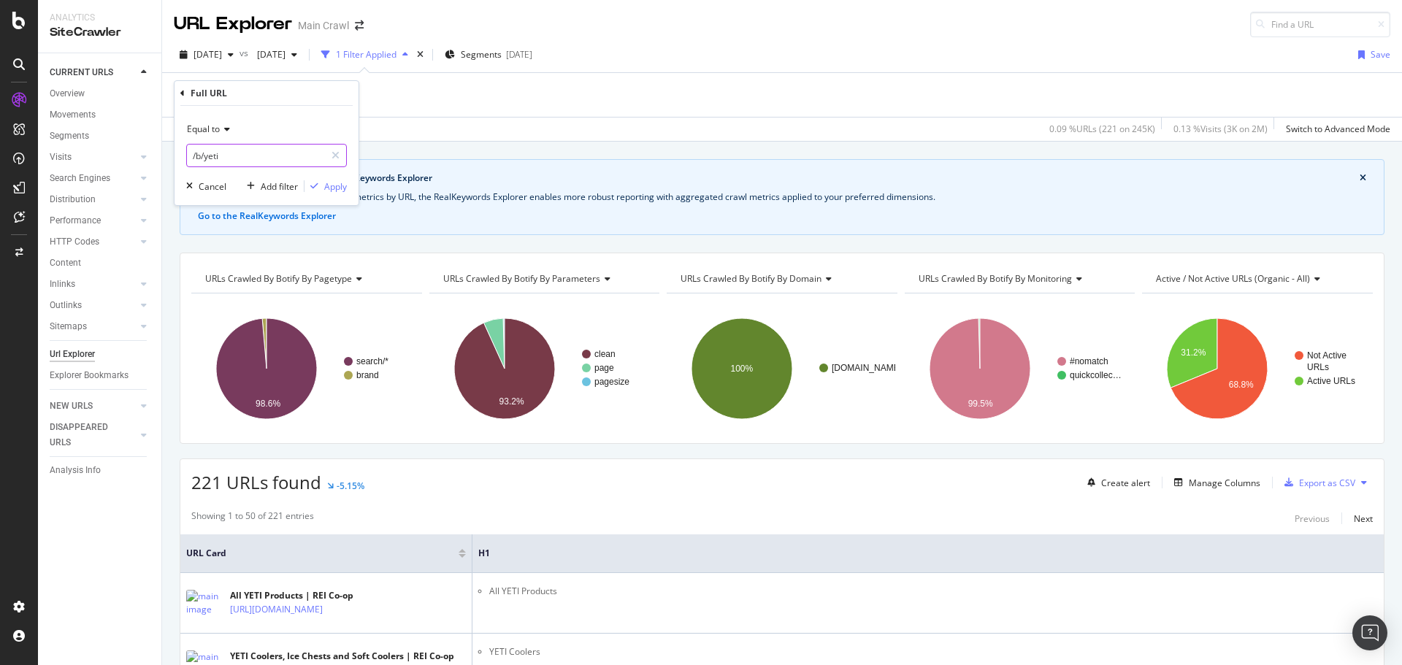
click at [236, 153] on input "/b/yeti" at bounding box center [256, 155] width 138 height 23
paste input "https://www.rei.com"
type input "https://www.rei.com/b/yeti"
click at [323, 183] on div "button" at bounding box center [315, 186] width 20 height 9
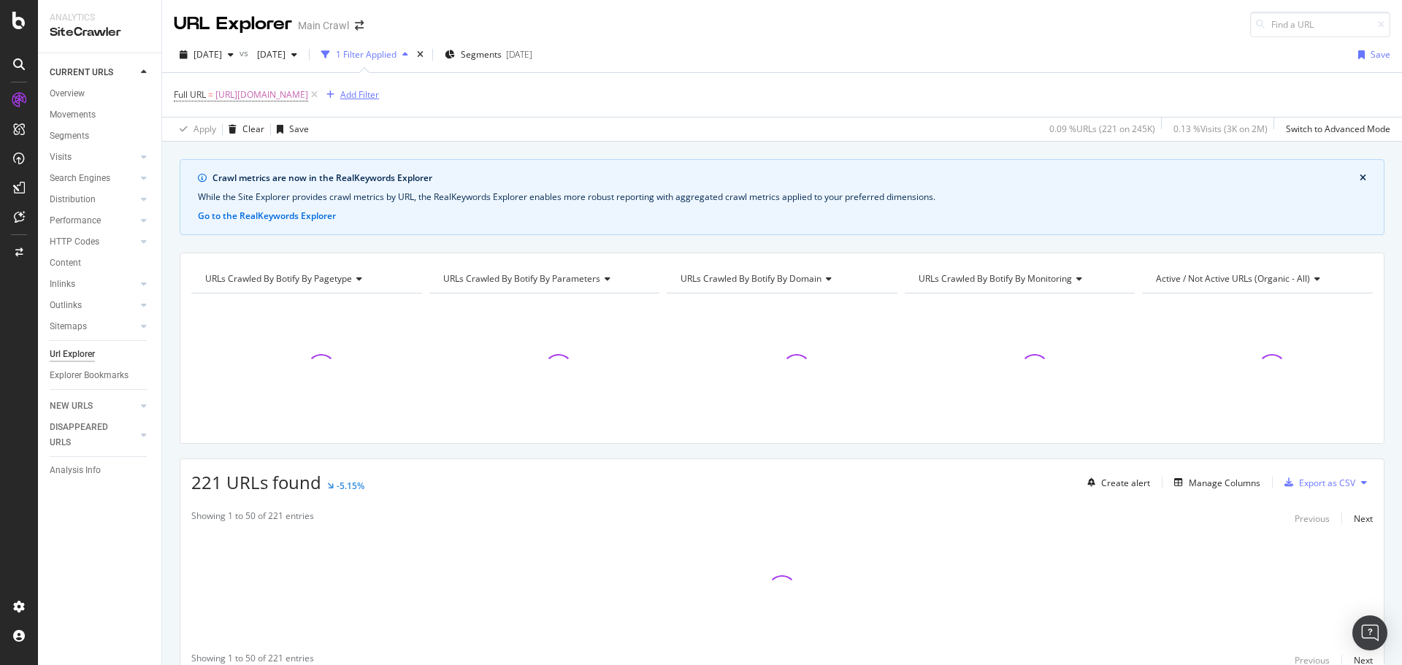
click at [379, 94] on div "Add Filter" at bounding box center [359, 94] width 39 height 12
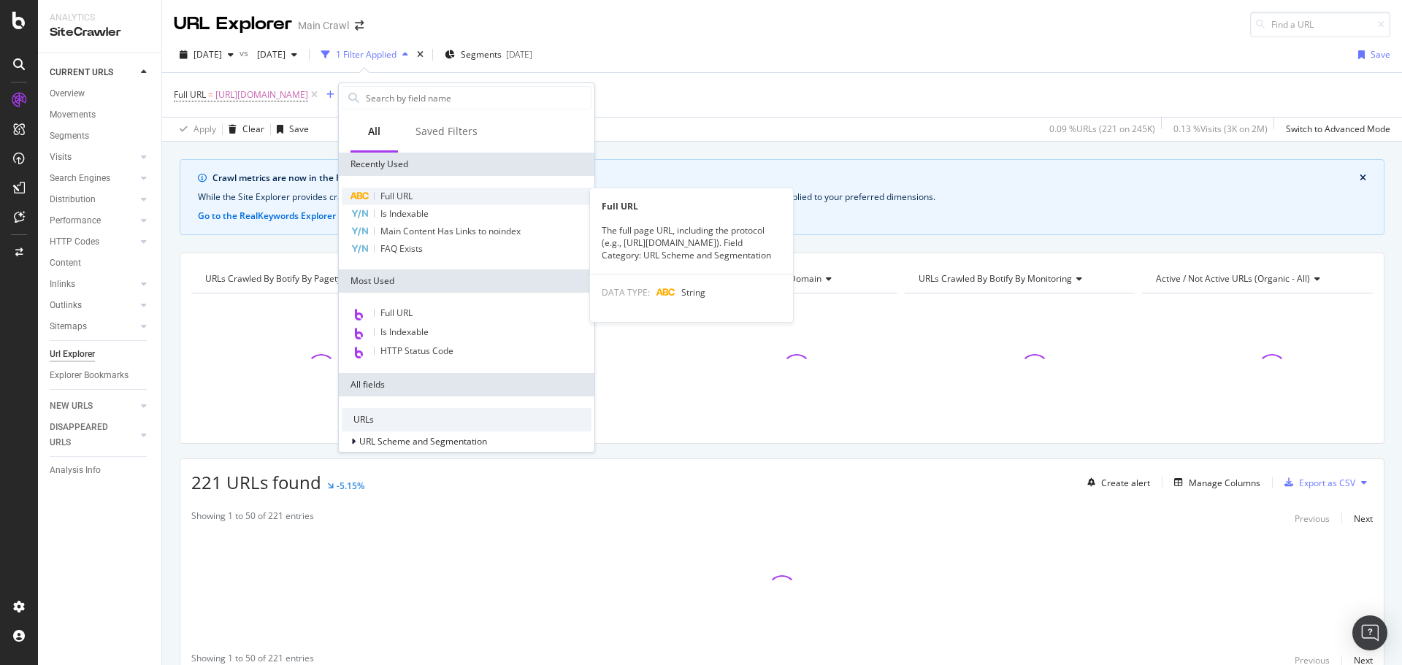
click at [383, 192] on span "Full URL" at bounding box center [396, 196] width 32 height 12
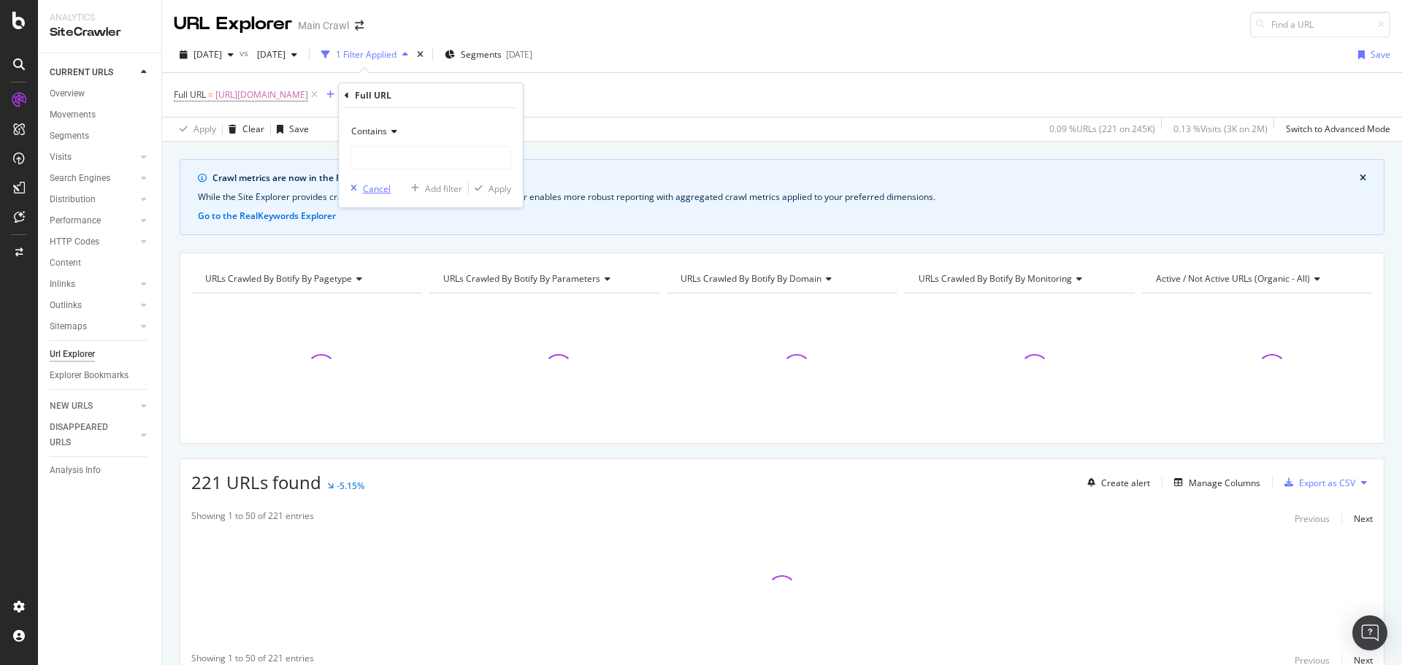
click at [377, 189] on div "Cancel" at bounding box center [377, 189] width 28 height 12
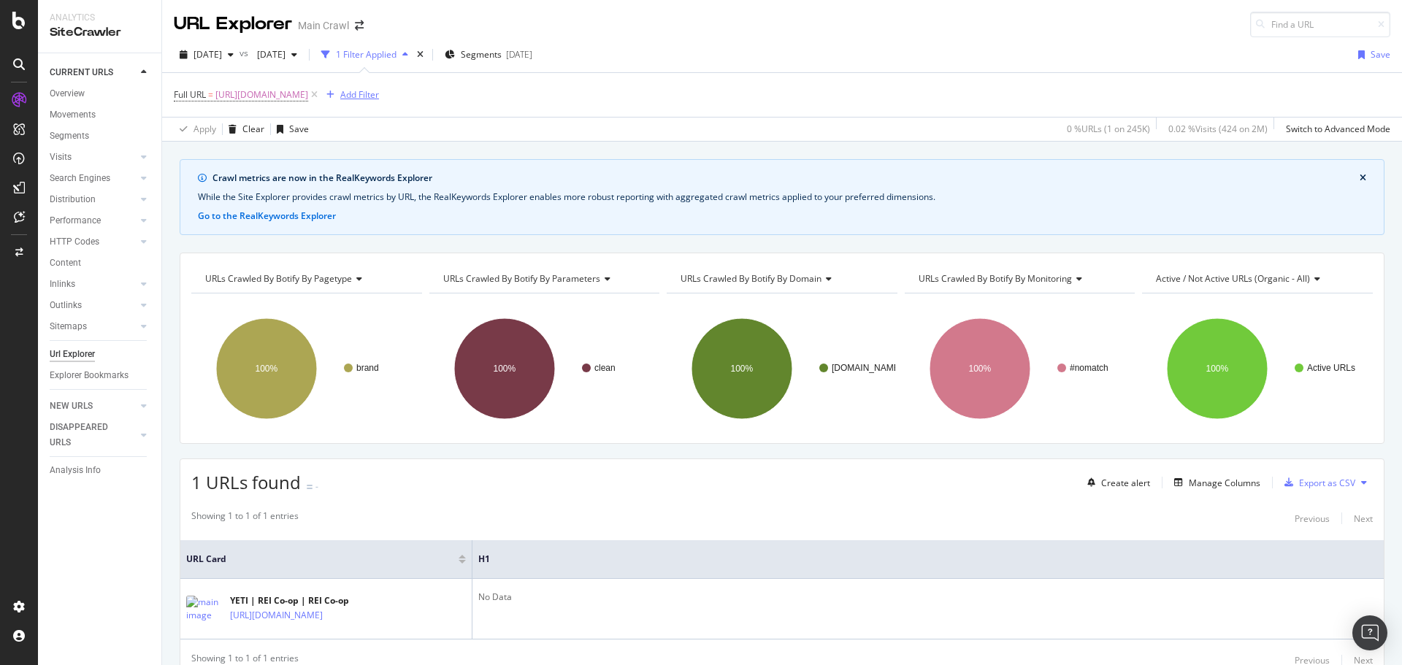
click at [367, 93] on div "Add Filter" at bounding box center [359, 94] width 39 height 12
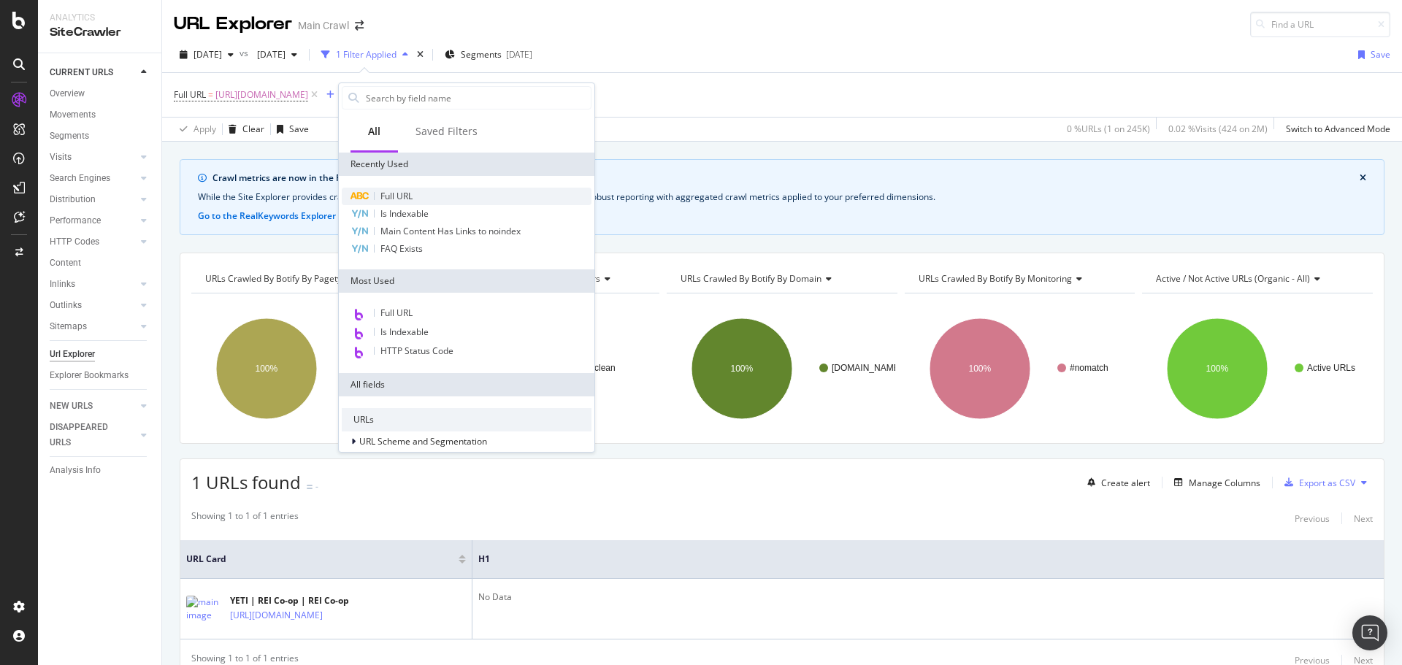
click at [410, 192] on span "Full URL" at bounding box center [396, 196] width 32 height 12
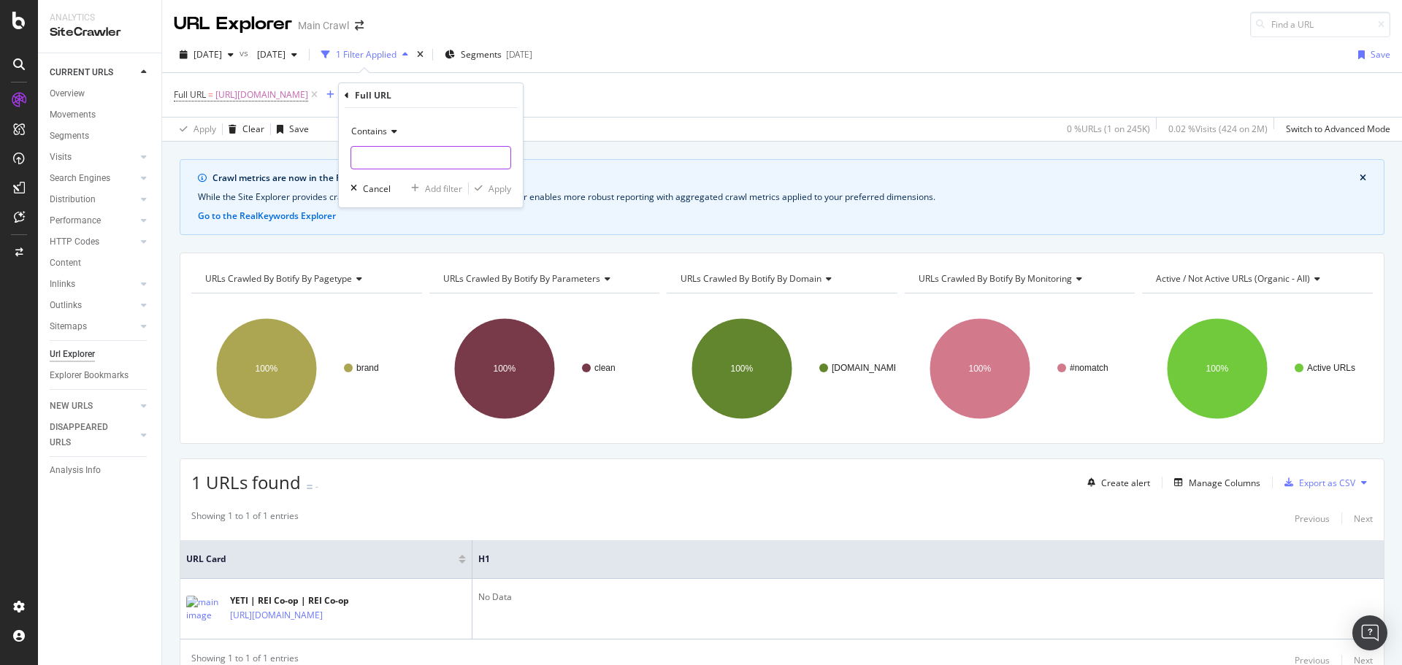
click at [372, 164] on input "text" at bounding box center [430, 157] width 159 height 23
paste input "https://www.rei.com/b/garmin"
type input "https://www.rei.com/b/garmin"
click at [390, 136] on icon at bounding box center [392, 131] width 10 height 9
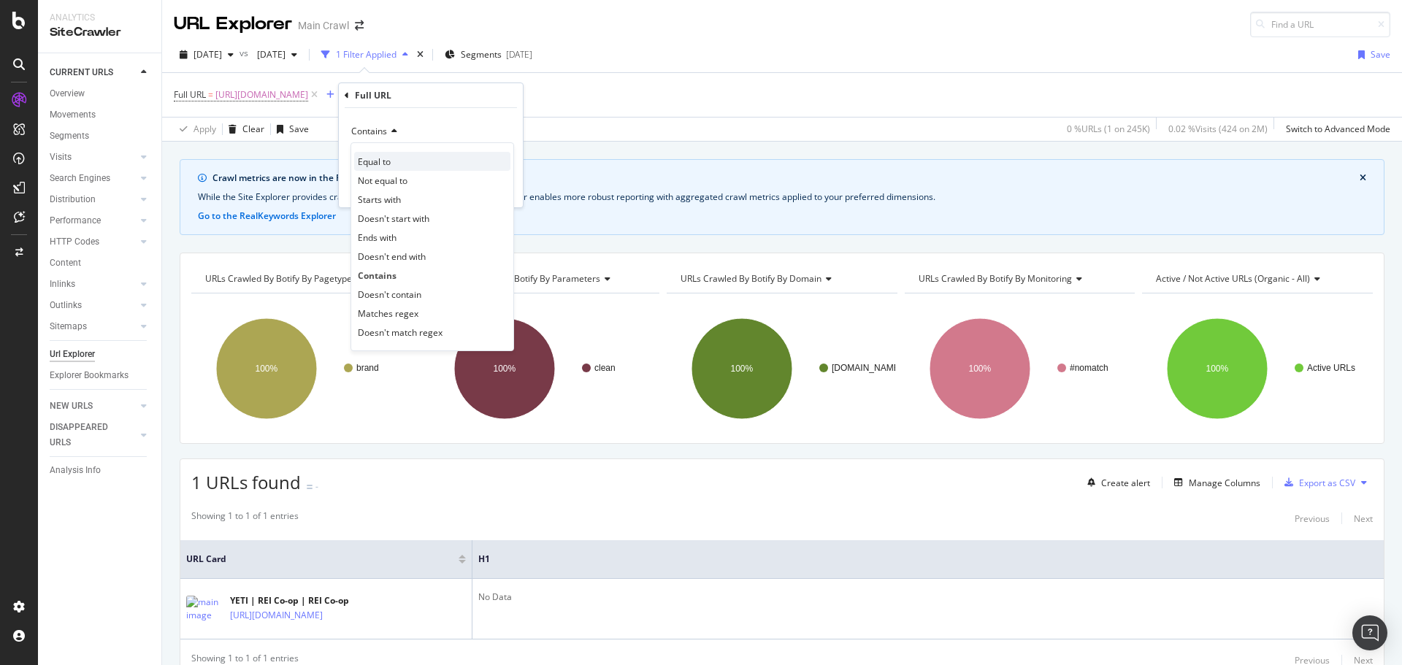
click at [380, 162] on span "Equal to" at bounding box center [374, 162] width 33 height 12
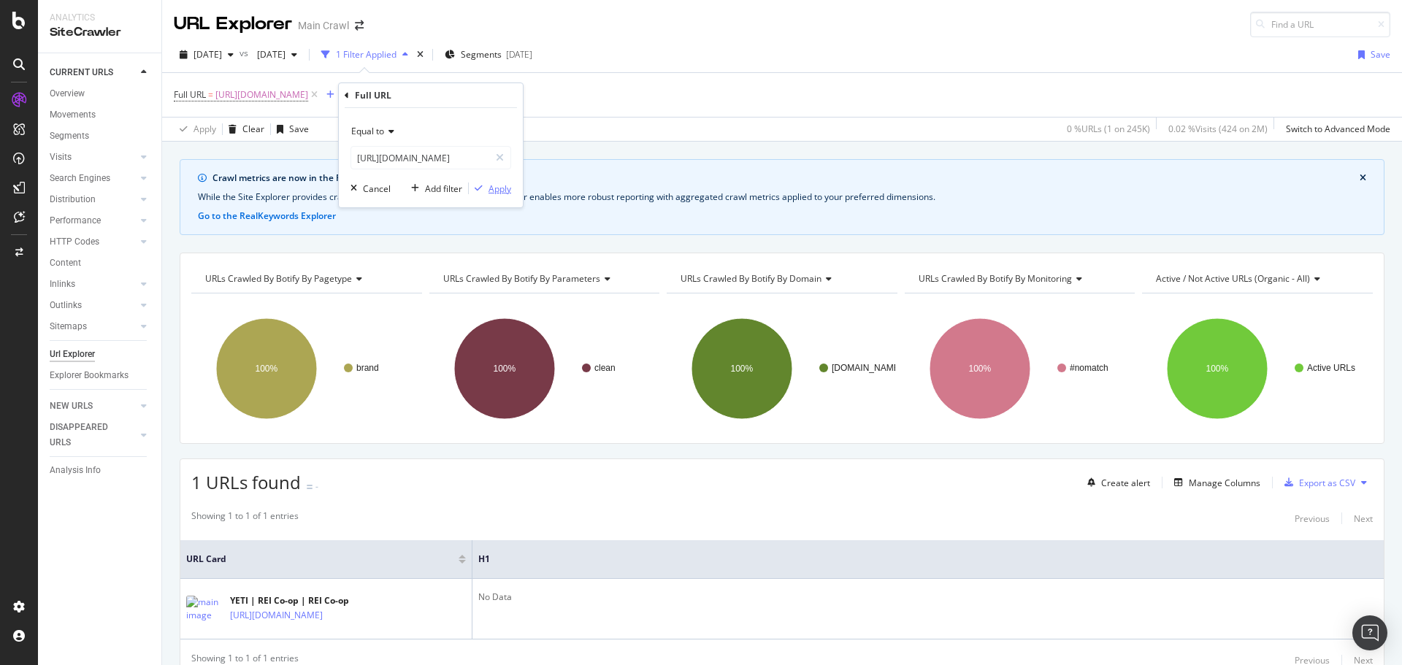
click at [502, 188] on div "Apply" at bounding box center [500, 189] width 23 height 12
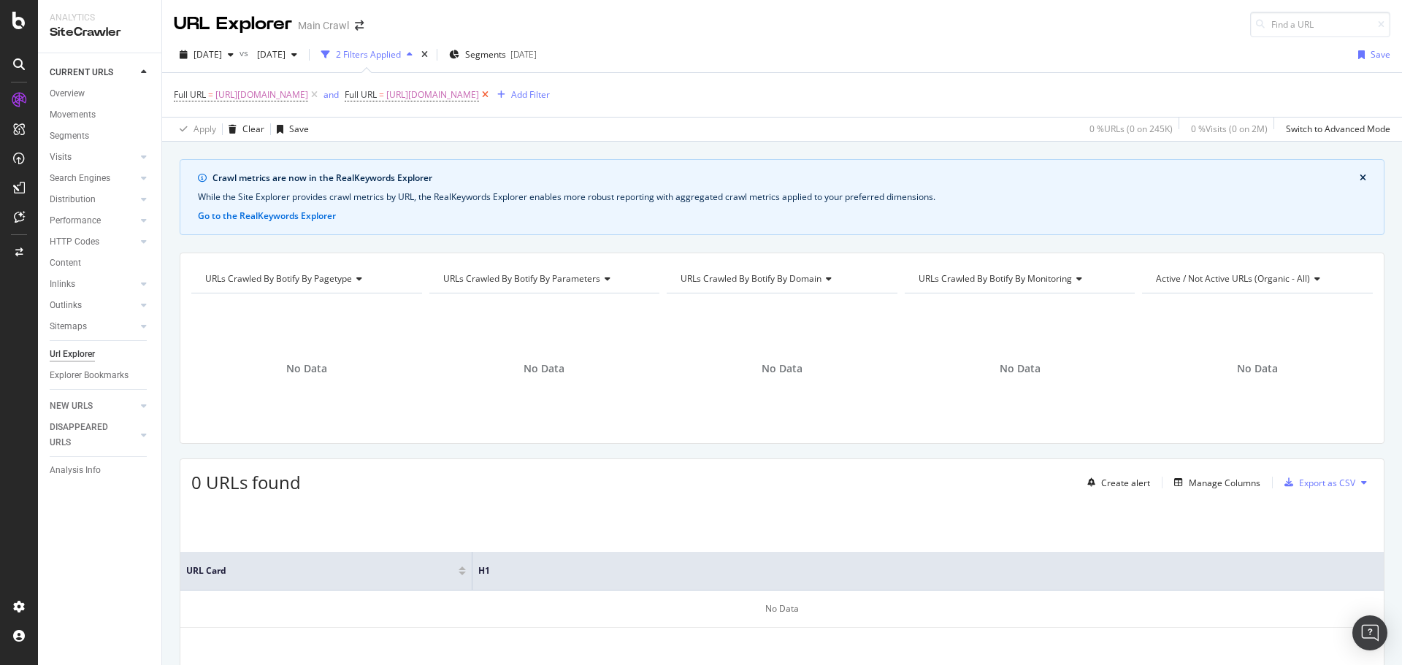
click at [491, 96] on icon at bounding box center [485, 95] width 12 height 15
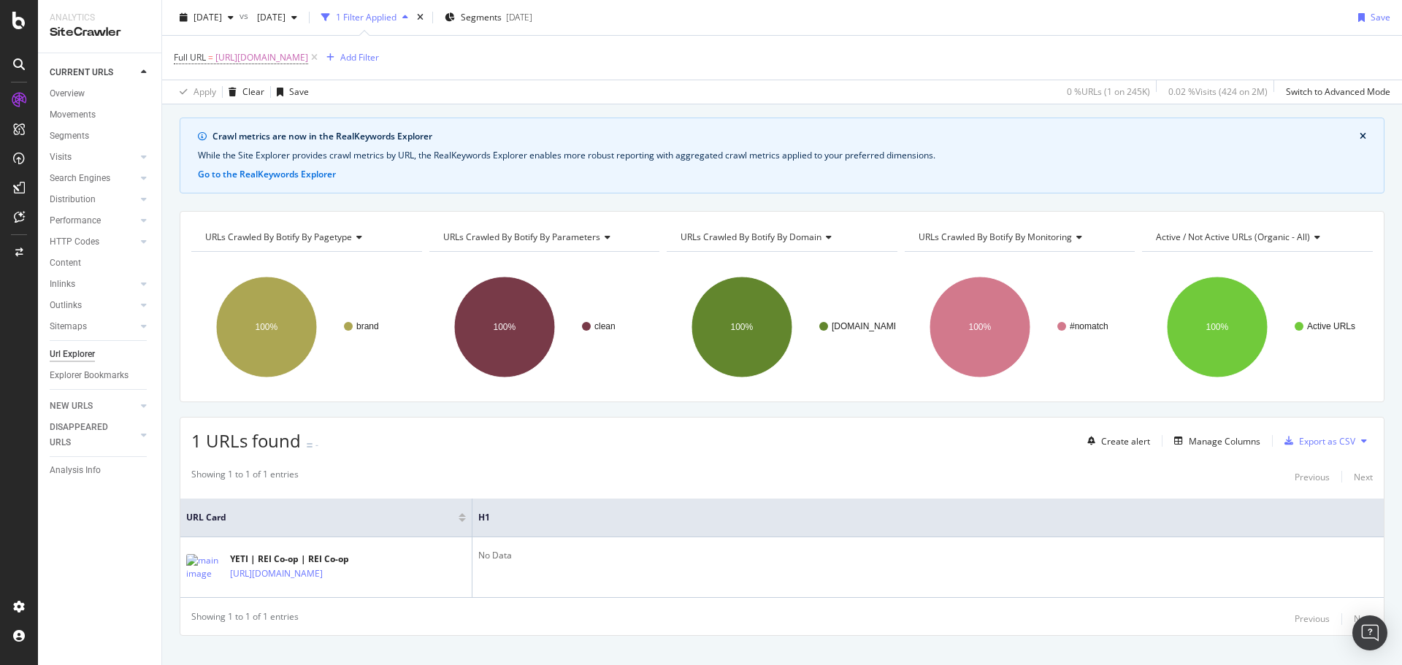
scroll to position [64, 0]
